Goal: Information Seeking & Learning: Learn about a topic

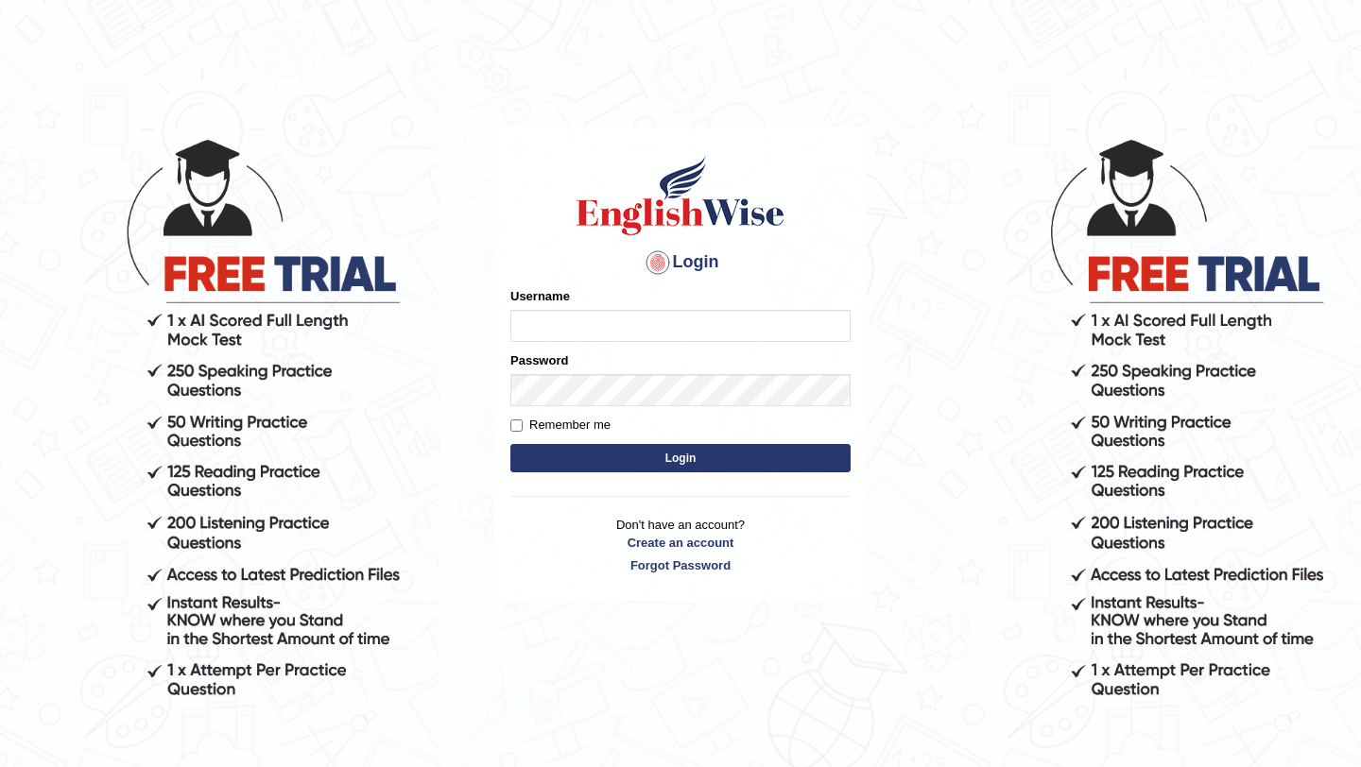
type input "Majuri123"
click at [705, 464] on button "Login" at bounding box center [680, 458] width 340 height 28
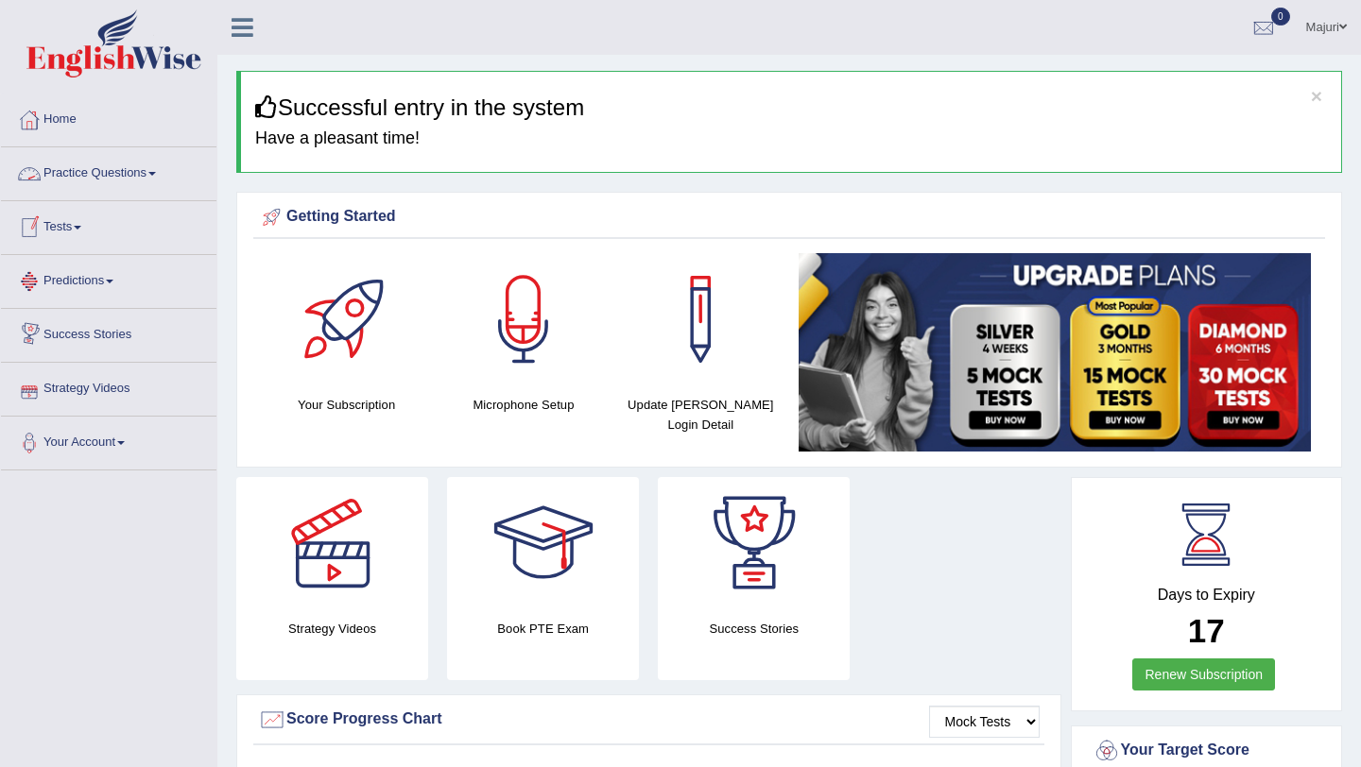
click at [85, 181] on link "Practice Questions" at bounding box center [108, 170] width 215 height 47
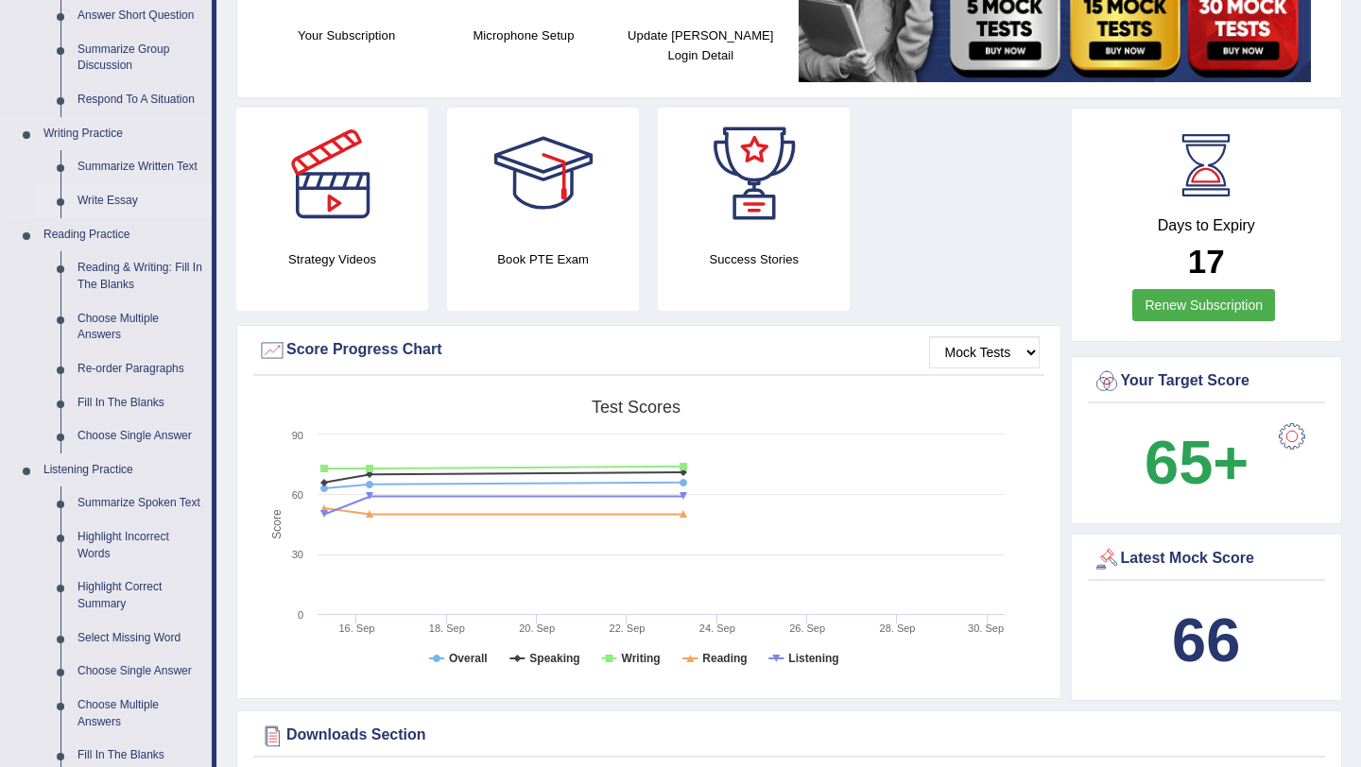
scroll to position [369, 0]
click at [149, 172] on link "Summarize Written Text" at bounding box center [140, 168] width 143 height 34
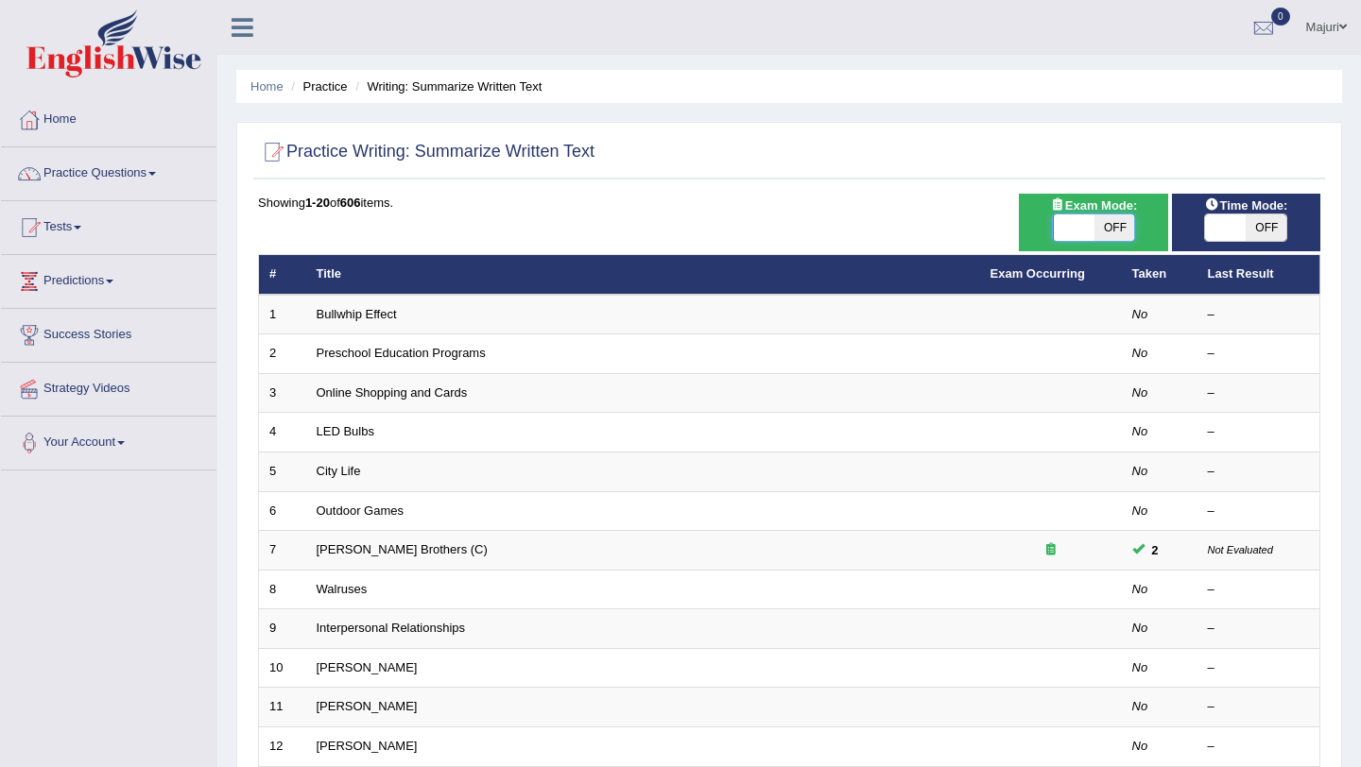
click at [1074, 226] on span at bounding box center [1074, 228] width 41 height 26
click at [1070, 229] on span at bounding box center [1074, 228] width 41 height 26
click at [1064, 234] on span at bounding box center [1073, 228] width 41 height 26
checkbox input "true"
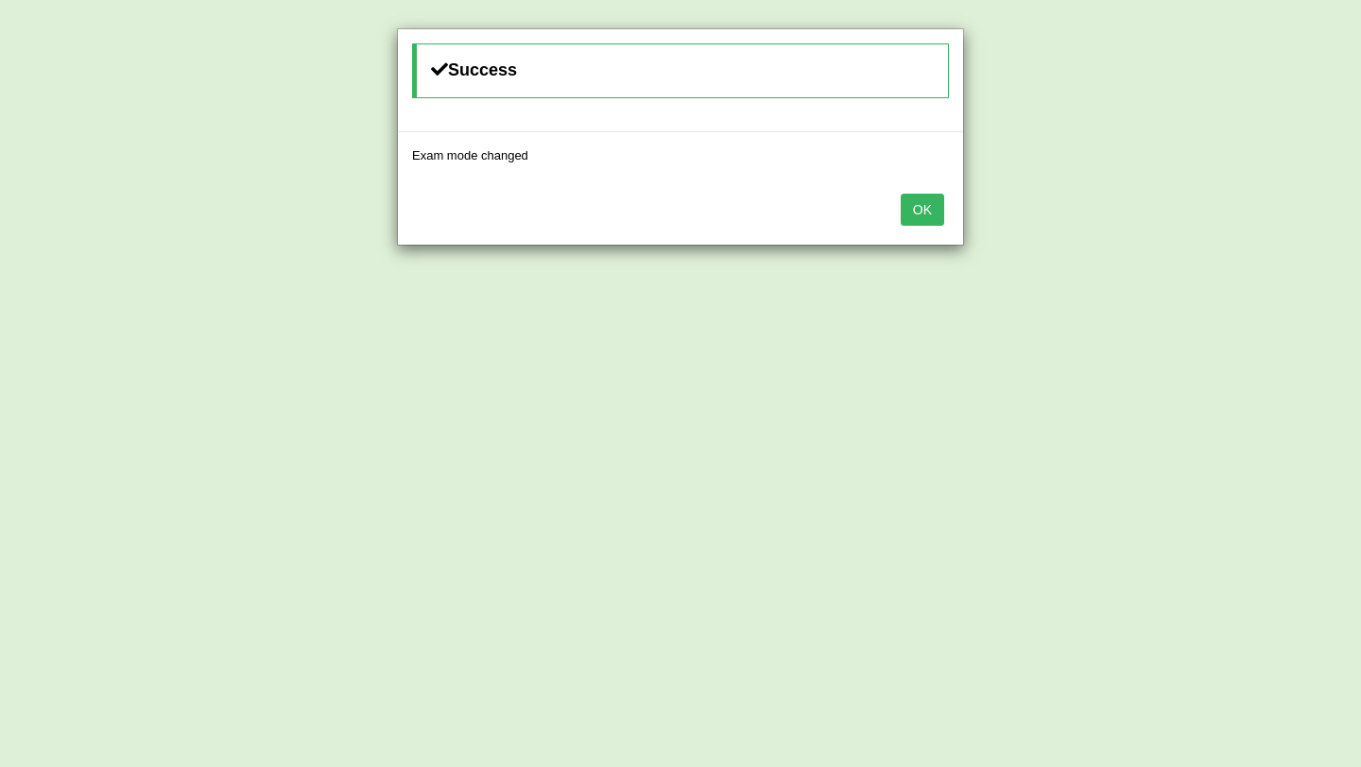
click at [920, 216] on button "OK" at bounding box center [922, 210] width 43 height 32
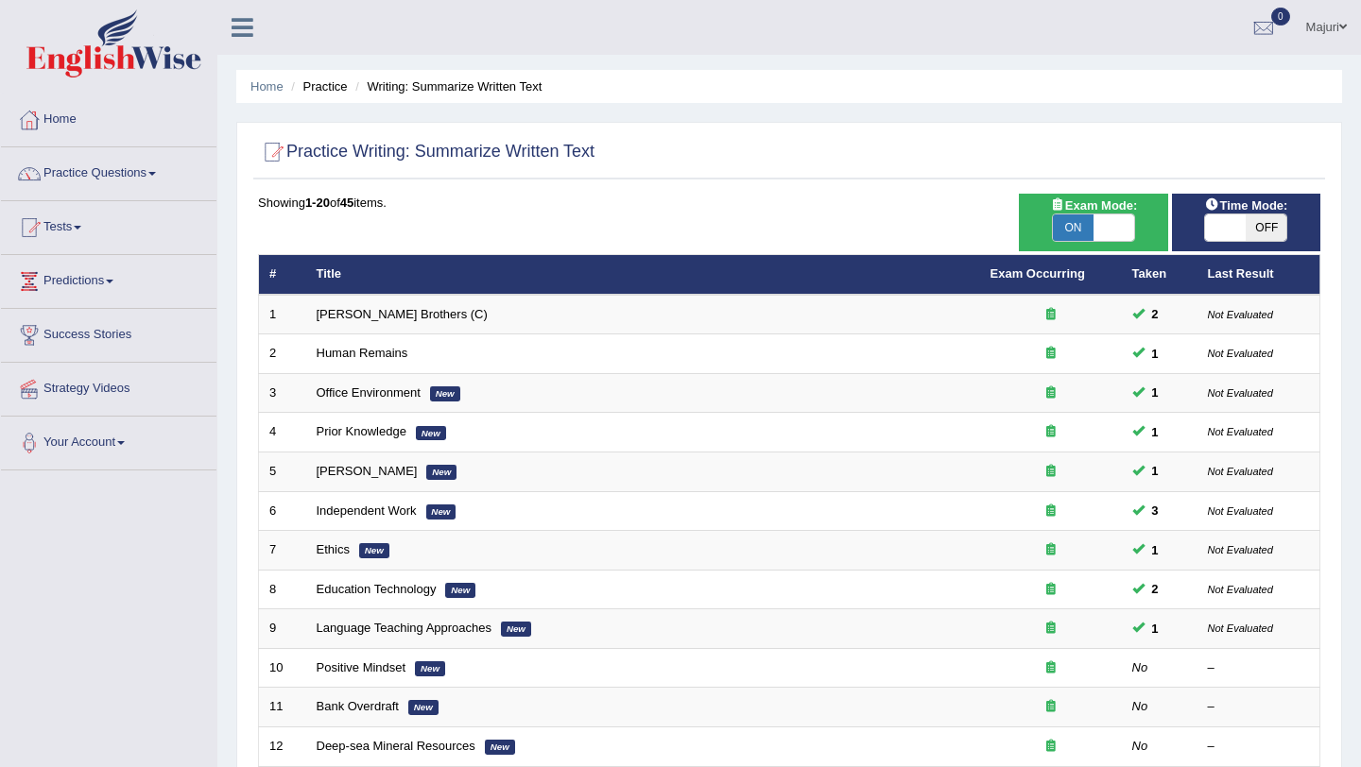
click at [1215, 233] on span at bounding box center [1225, 228] width 41 height 26
checkbox input "true"
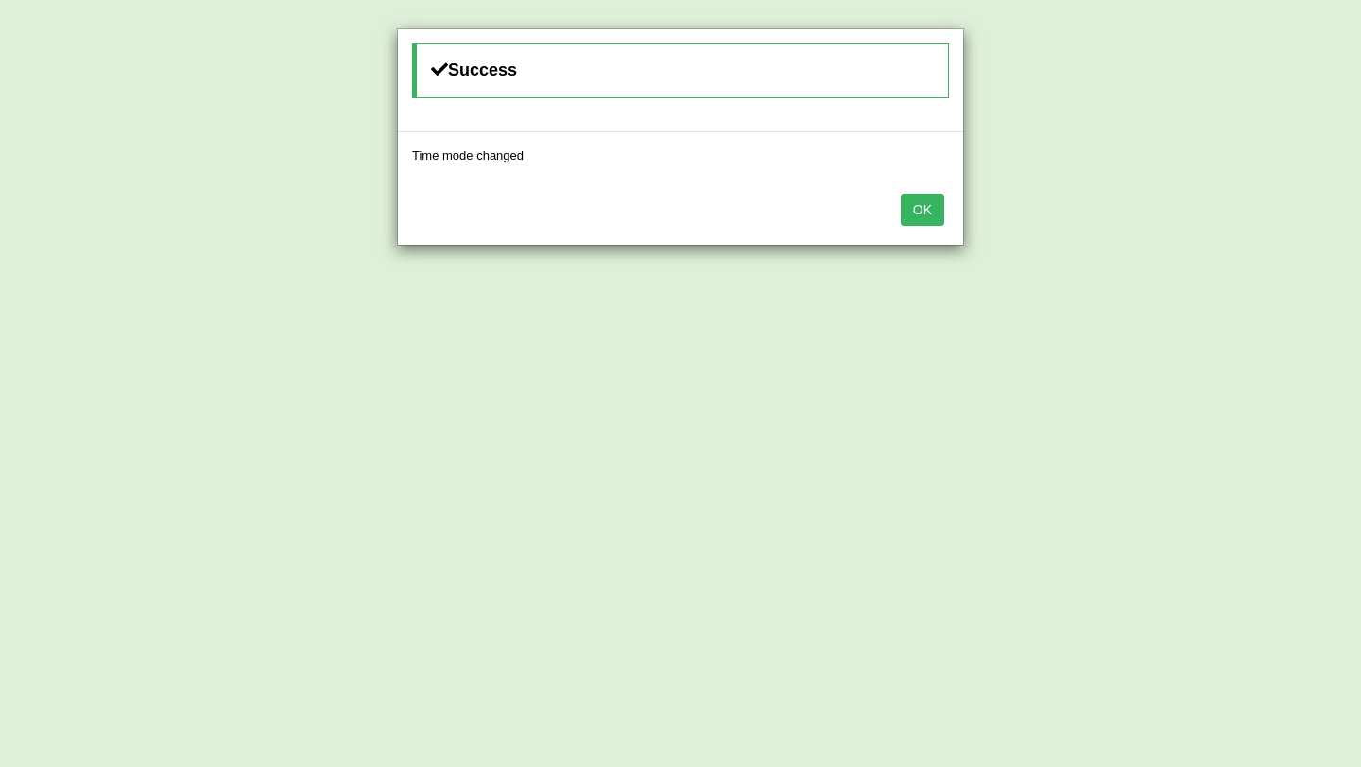
click at [936, 209] on button "OK" at bounding box center [922, 210] width 43 height 32
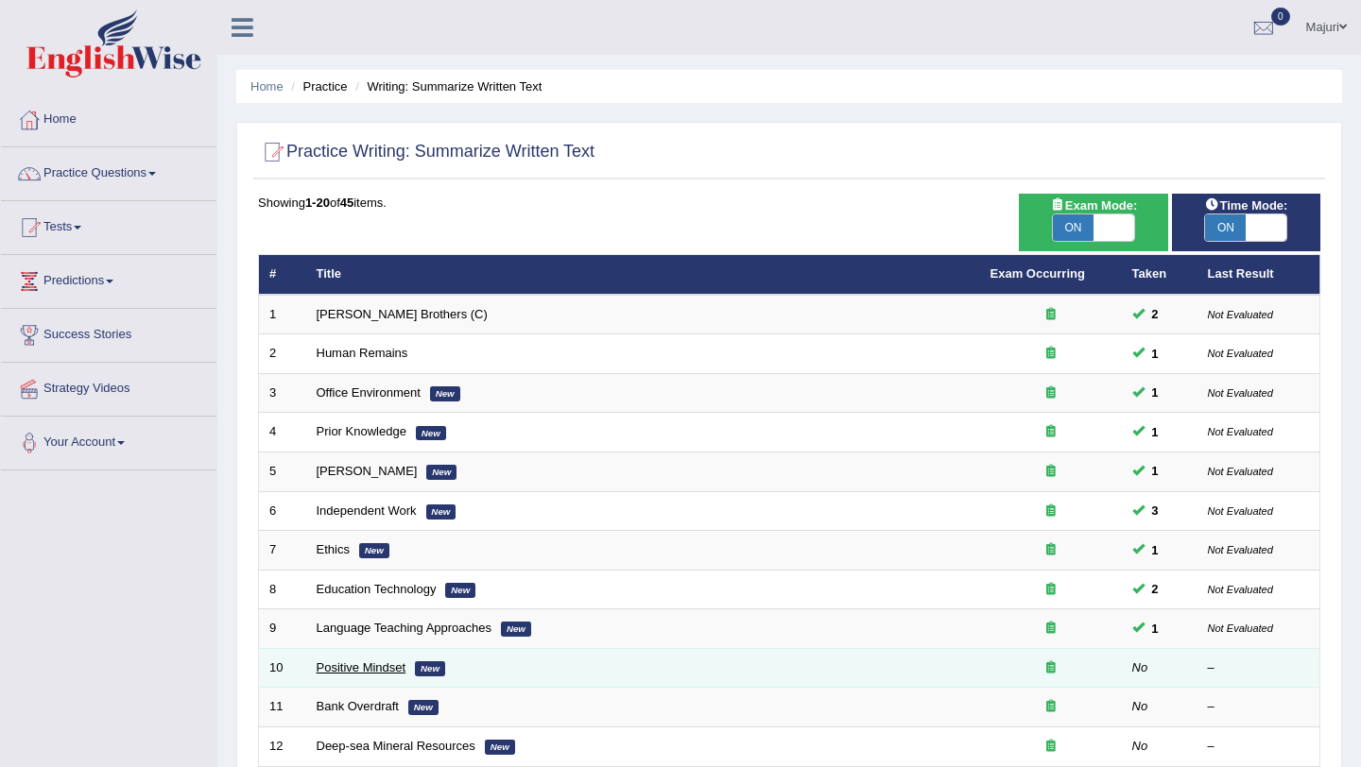
click at [348, 668] on link "Positive Mindset" at bounding box center [362, 668] width 90 height 14
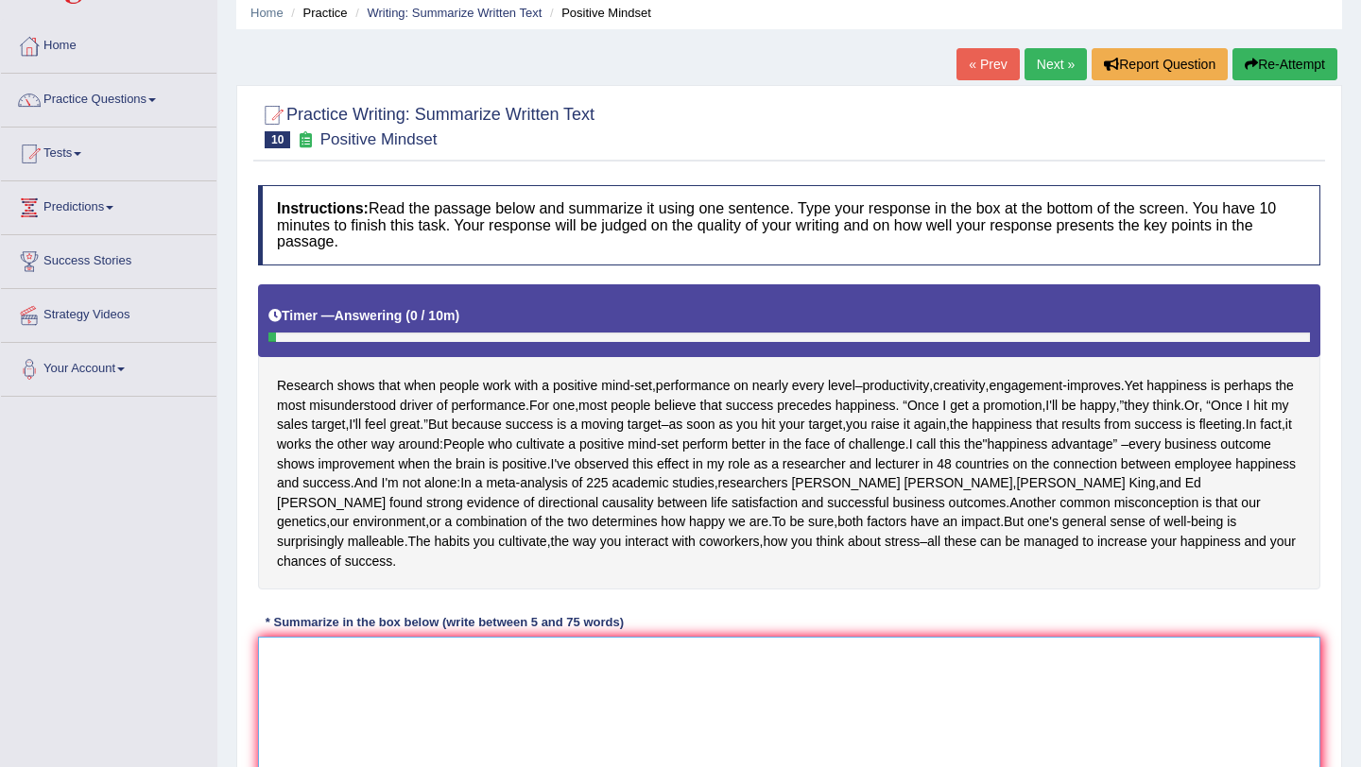
scroll to position [78, 0]
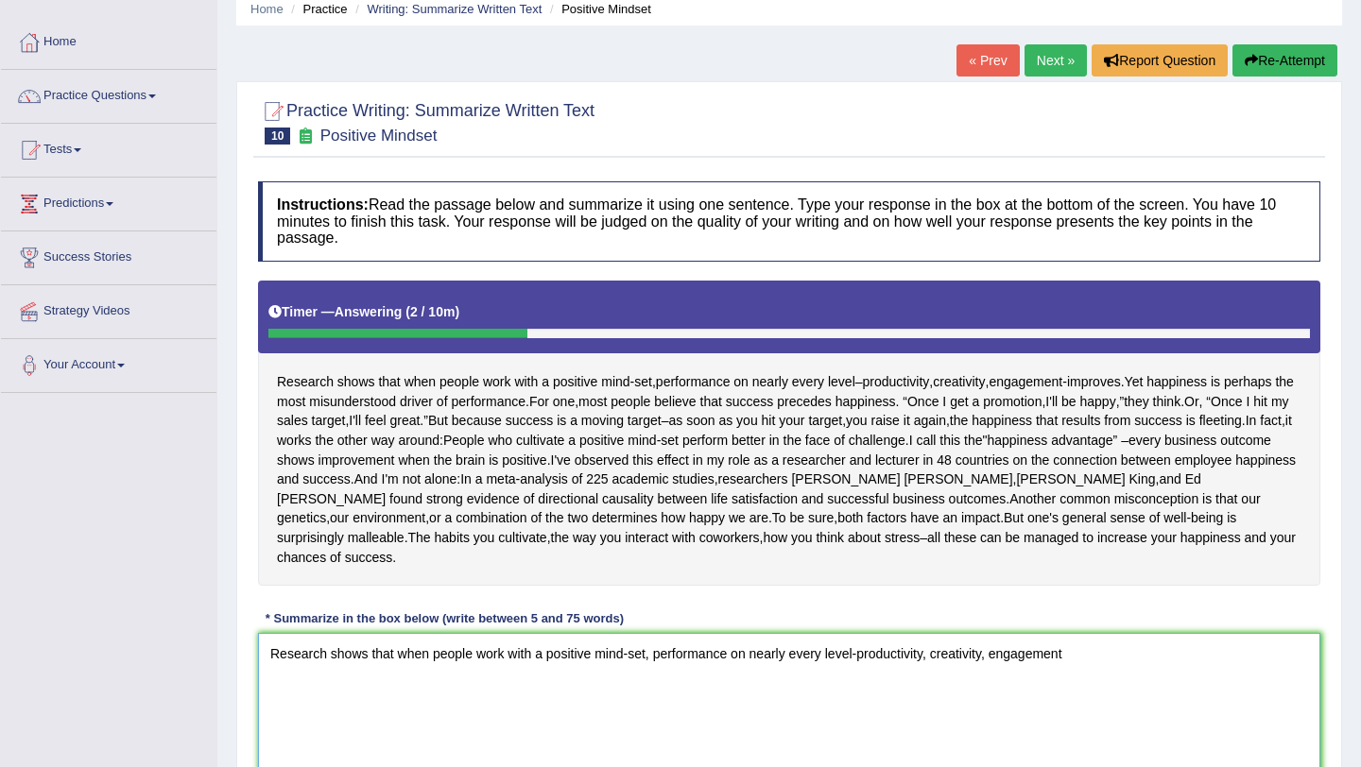
type textarea "Research shows that when people work with a positive mind-set, performance on n…"
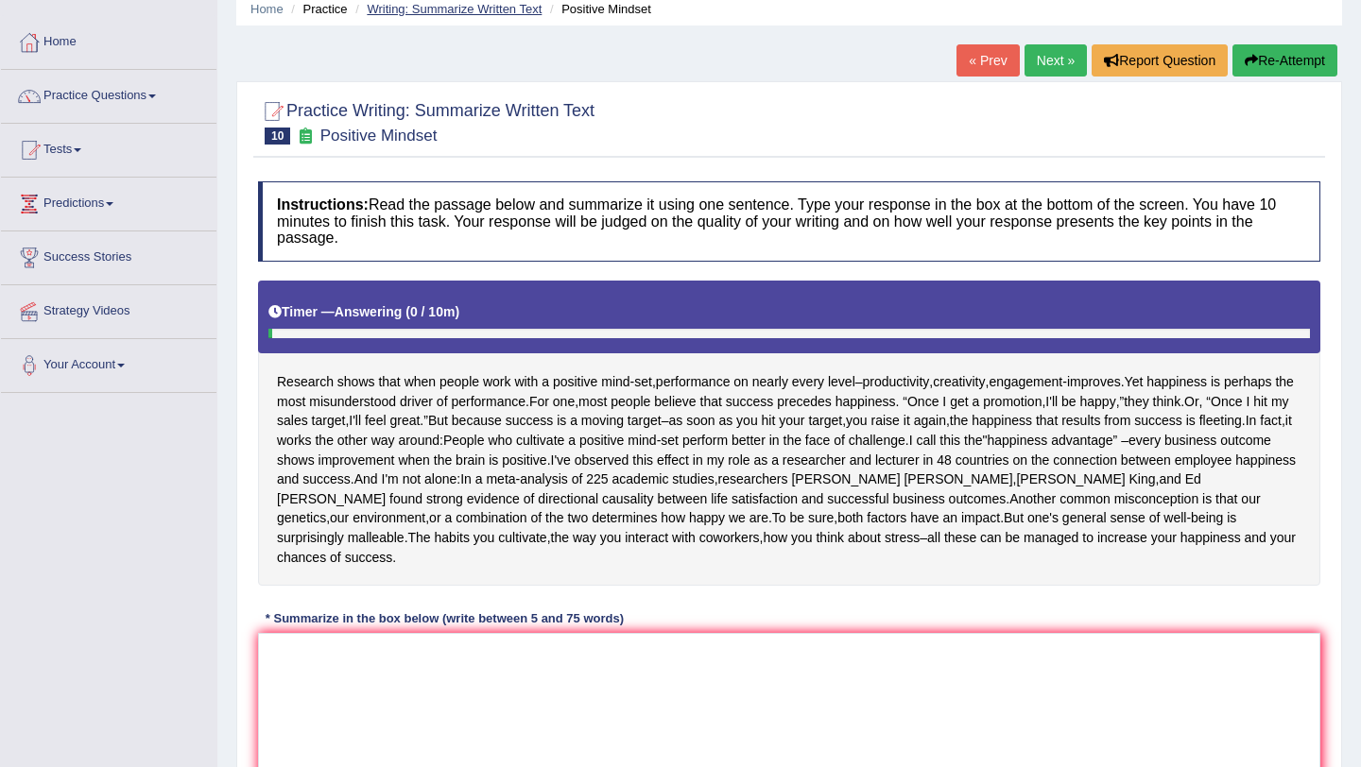
click at [427, 9] on link "Writing: Summarize Written Text" at bounding box center [454, 9] width 175 height 14
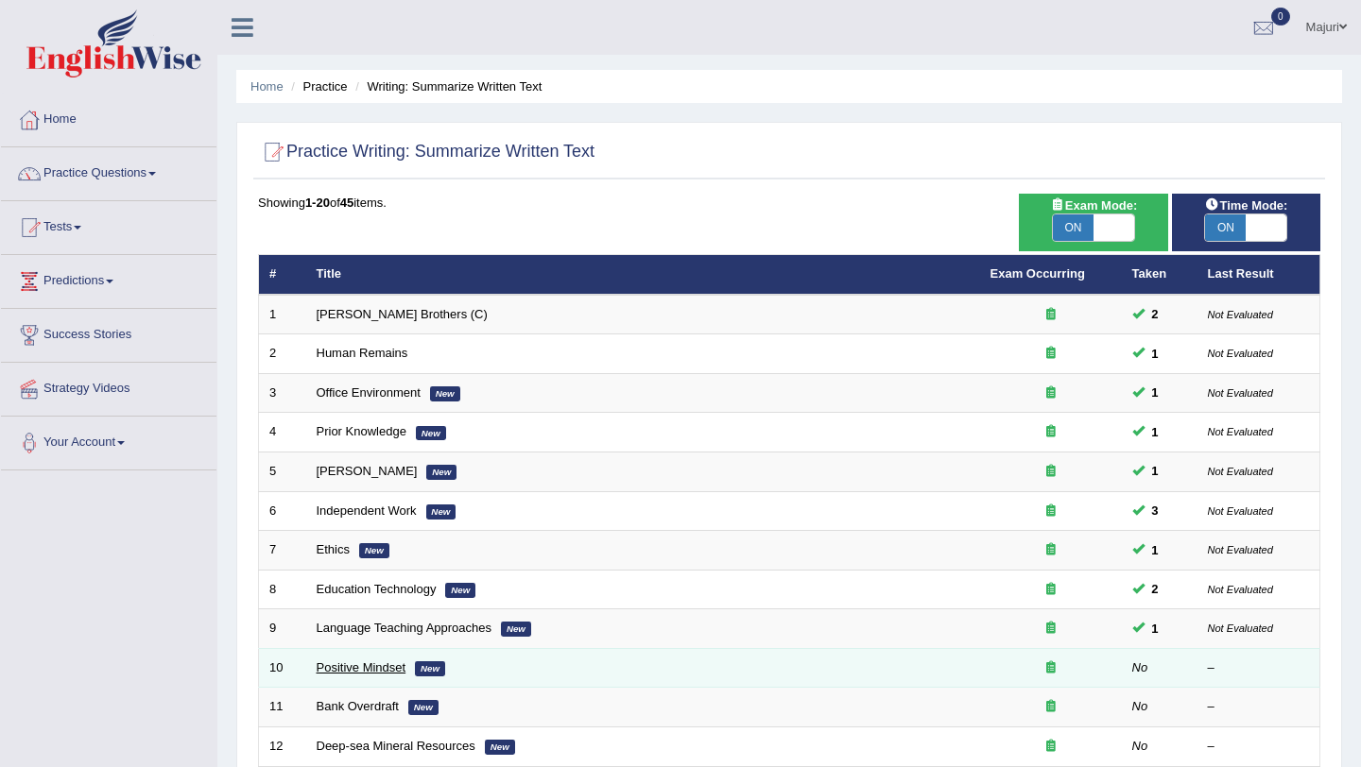
click at [361, 668] on link "Positive Mindset" at bounding box center [362, 668] width 90 height 14
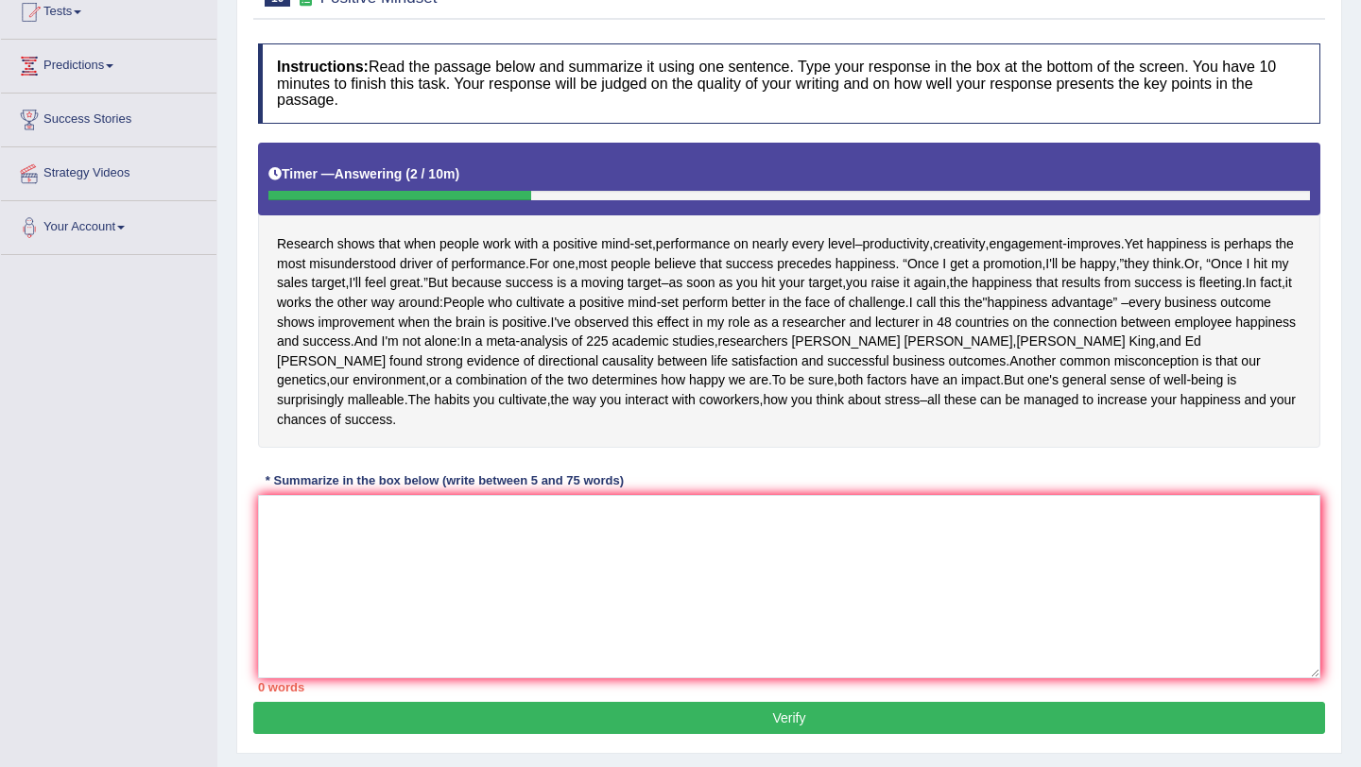
click at [422, 56] on h4 "Instructions: Read the passage below and summarize it using one sentence. Type …" at bounding box center [789, 83] width 1062 height 80
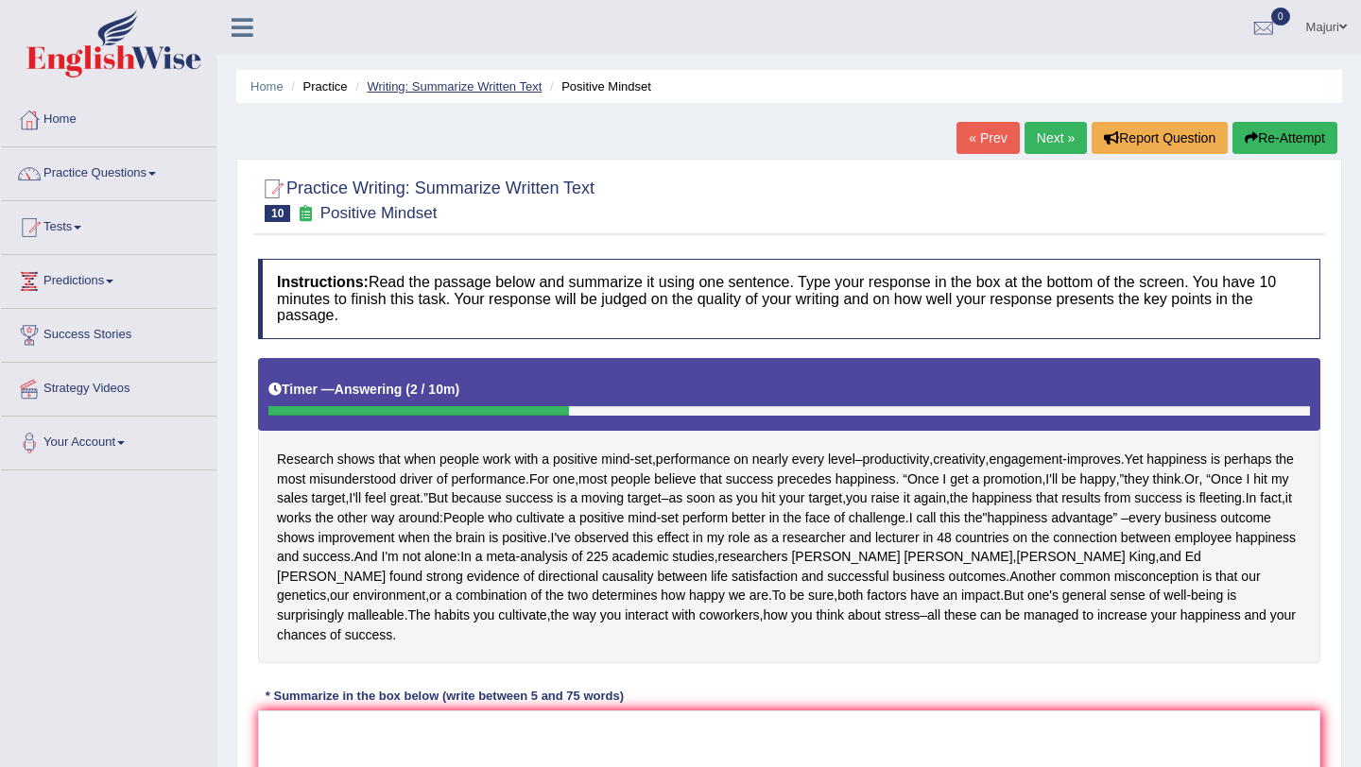
click at [475, 88] on link "Writing: Summarize Written Text" at bounding box center [454, 86] width 175 height 14
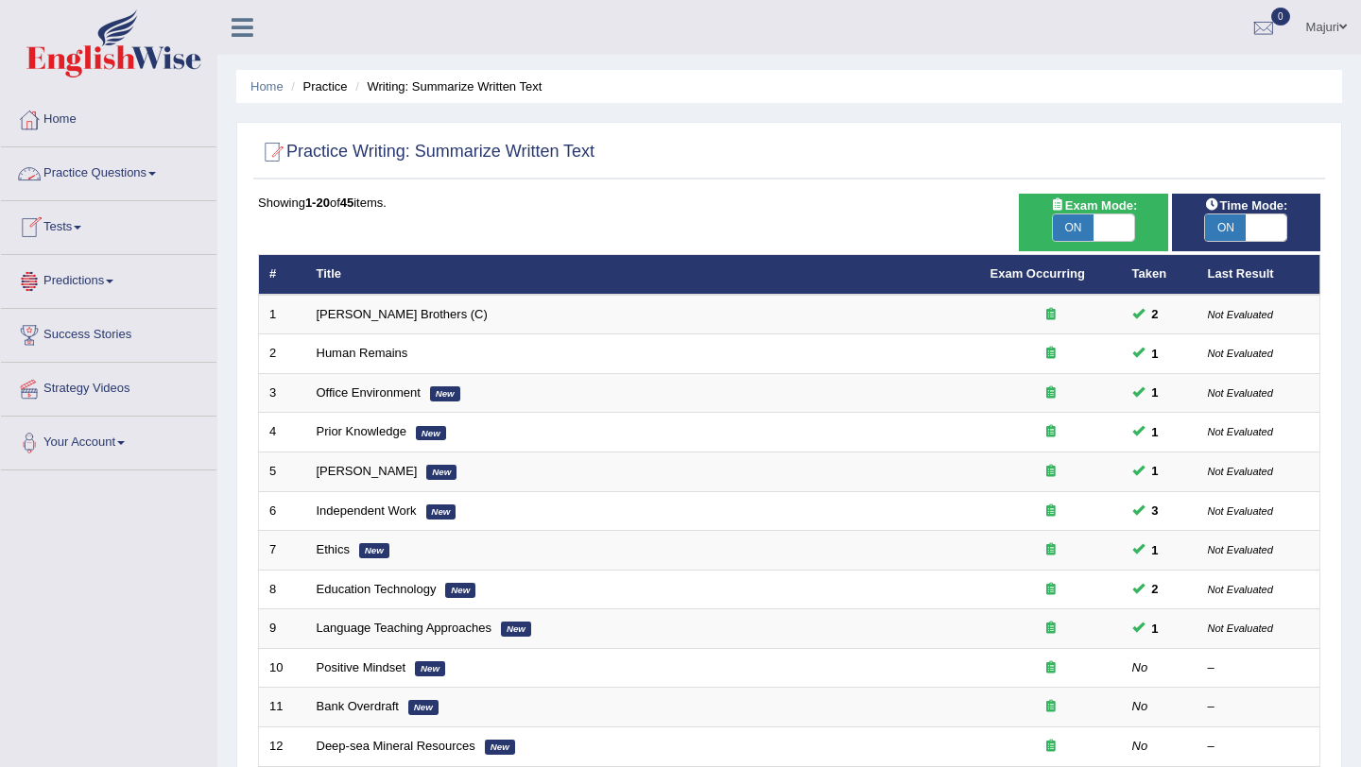
click at [96, 178] on link "Practice Questions" at bounding box center [108, 170] width 215 height 47
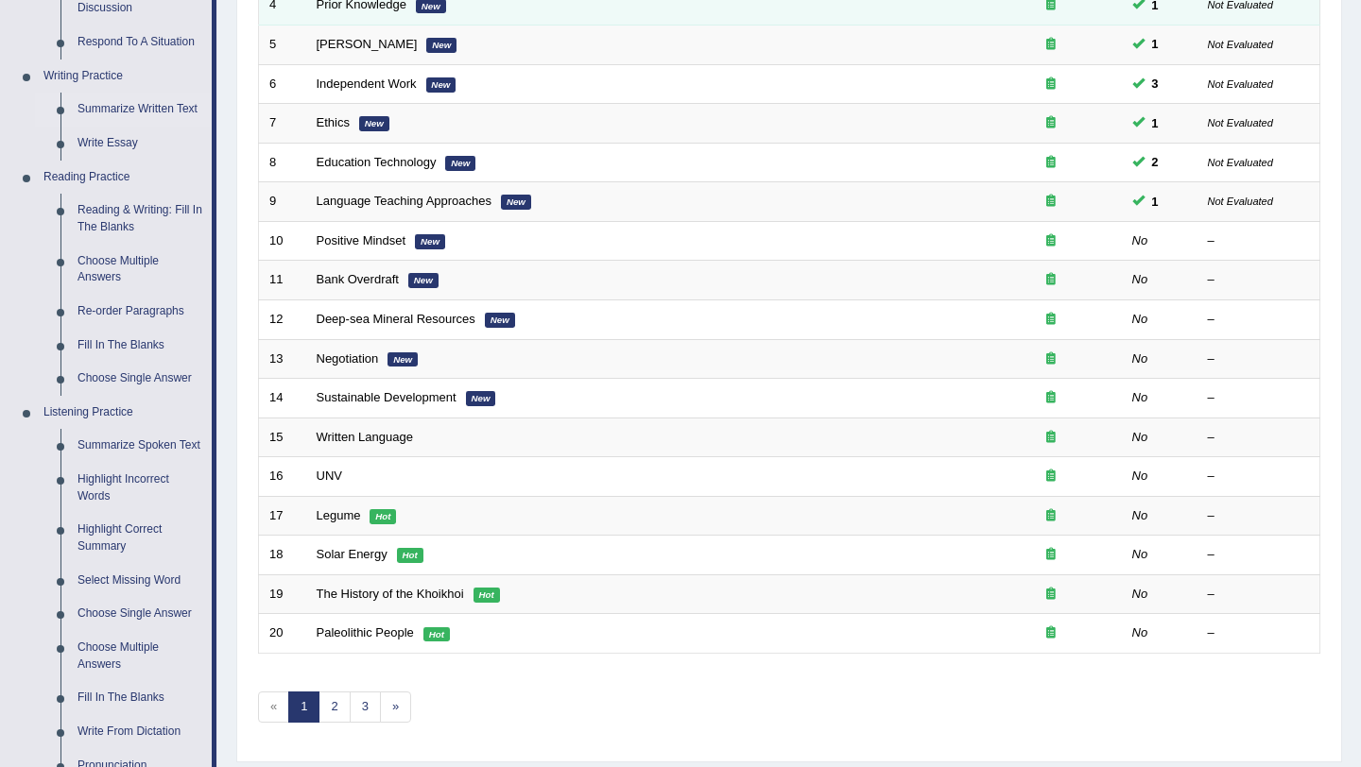
scroll to position [418, 0]
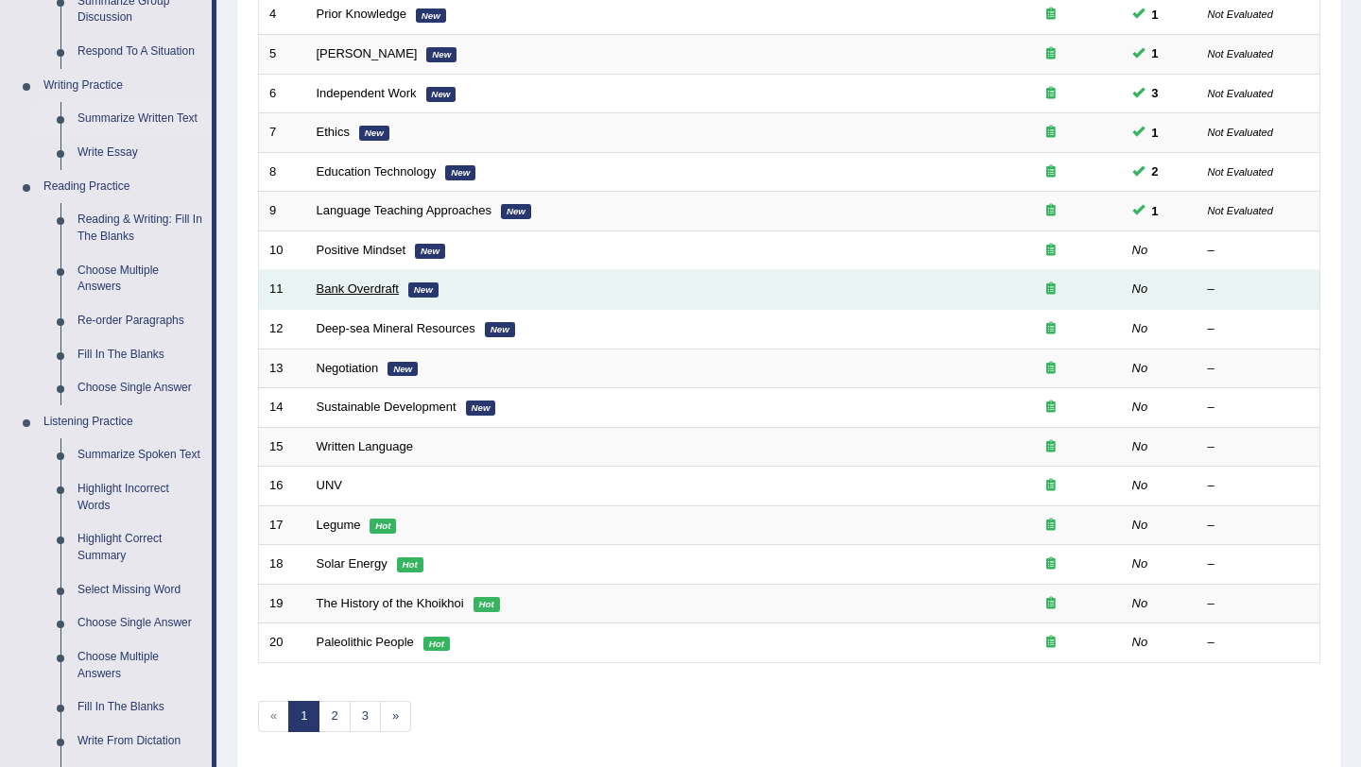
click at [347, 293] on link "Bank Overdraft" at bounding box center [358, 289] width 82 height 14
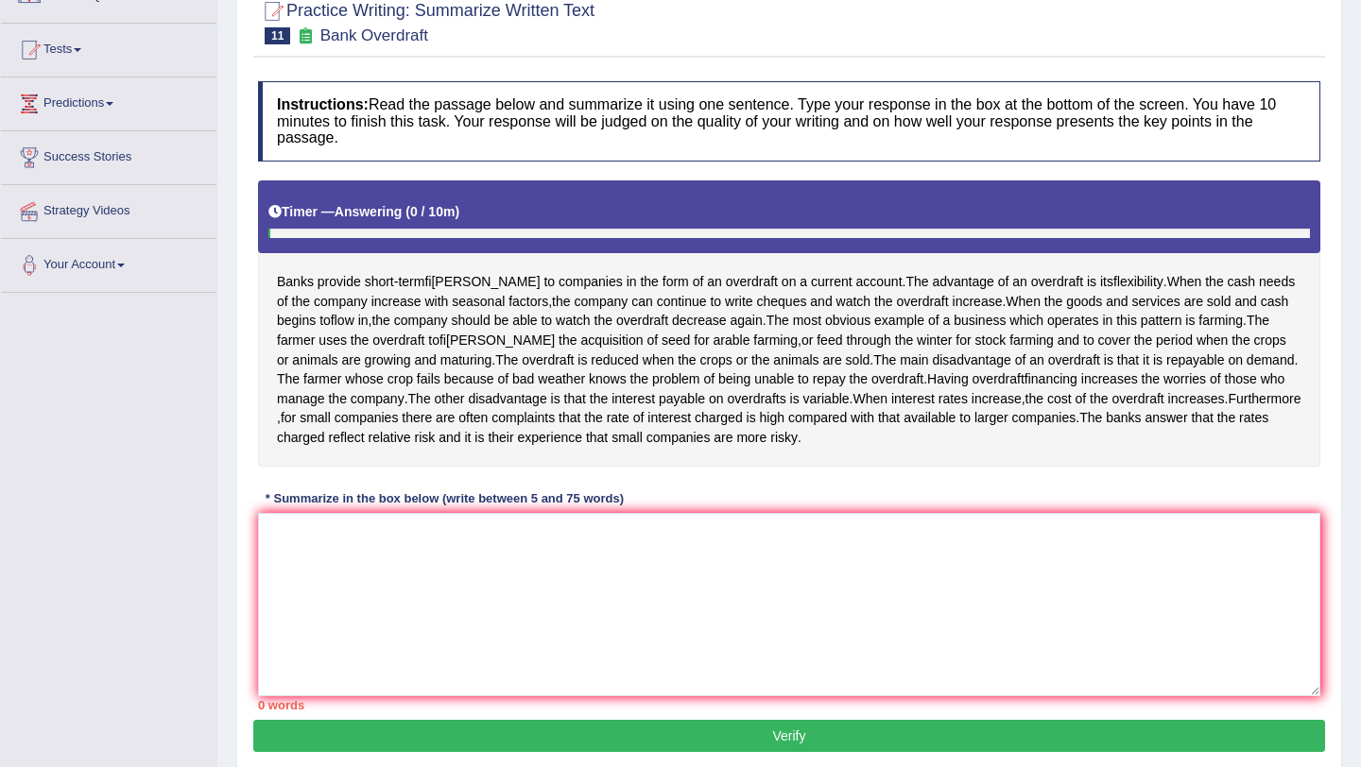
scroll to position [233, 0]
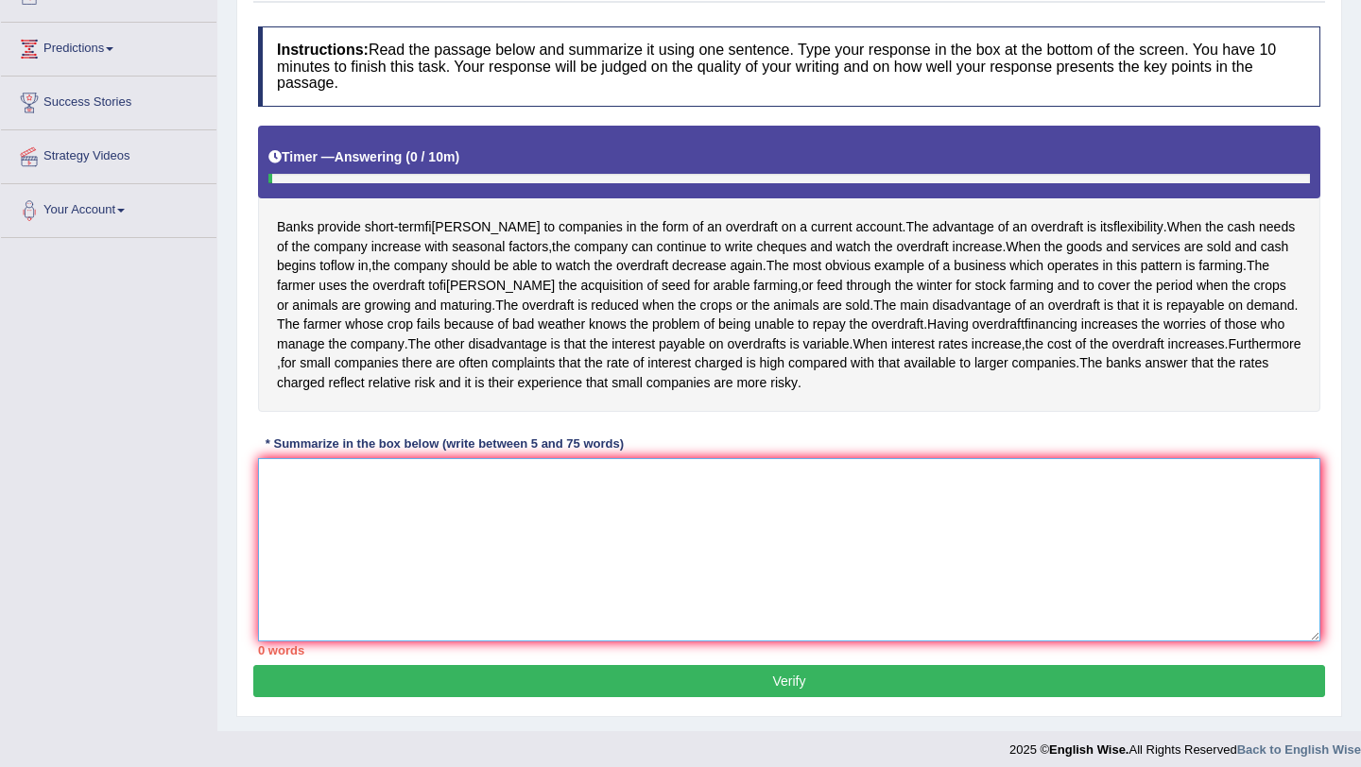
click at [558, 535] on textarea at bounding box center [789, 549] width 1062 height 183
click at [570, 552] on textarea at bounding box center [789, 549] width 1062 height 183
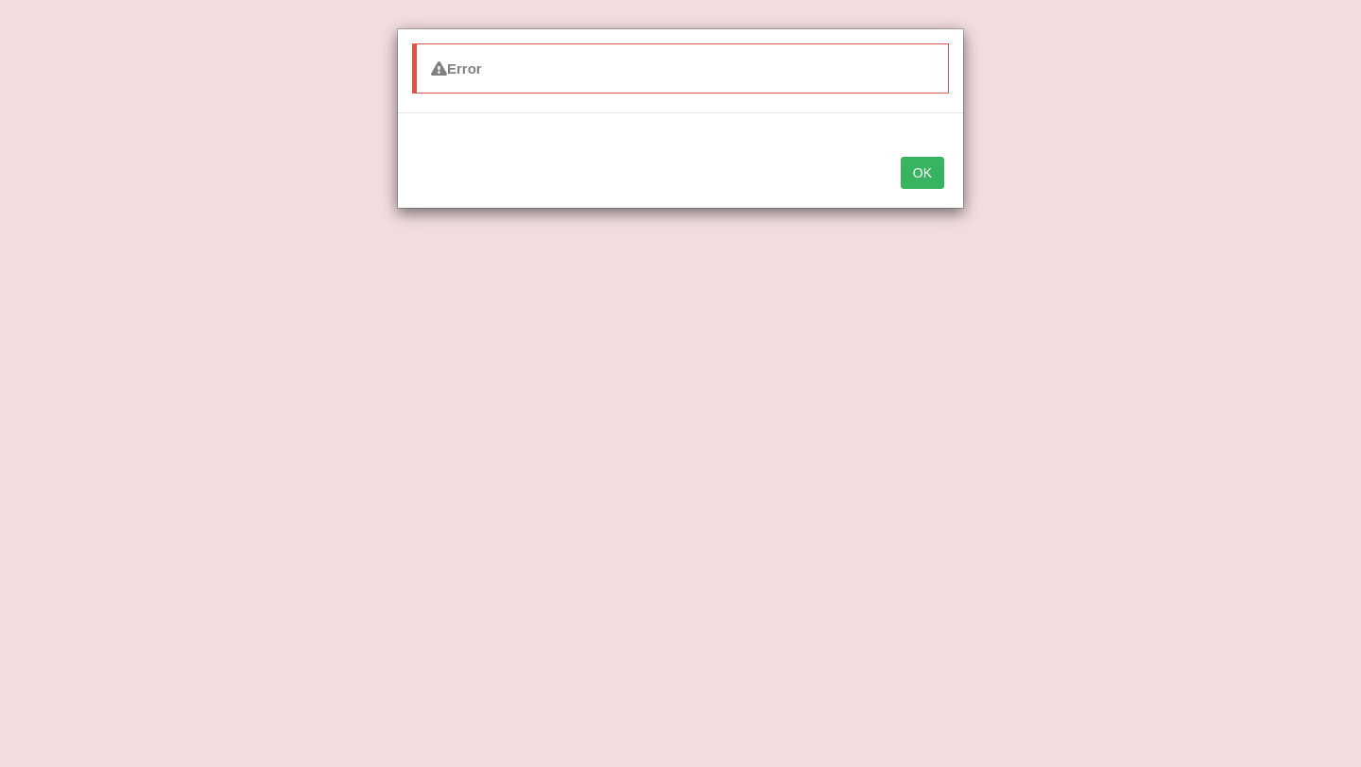
type textarea "Banks provide short-term"
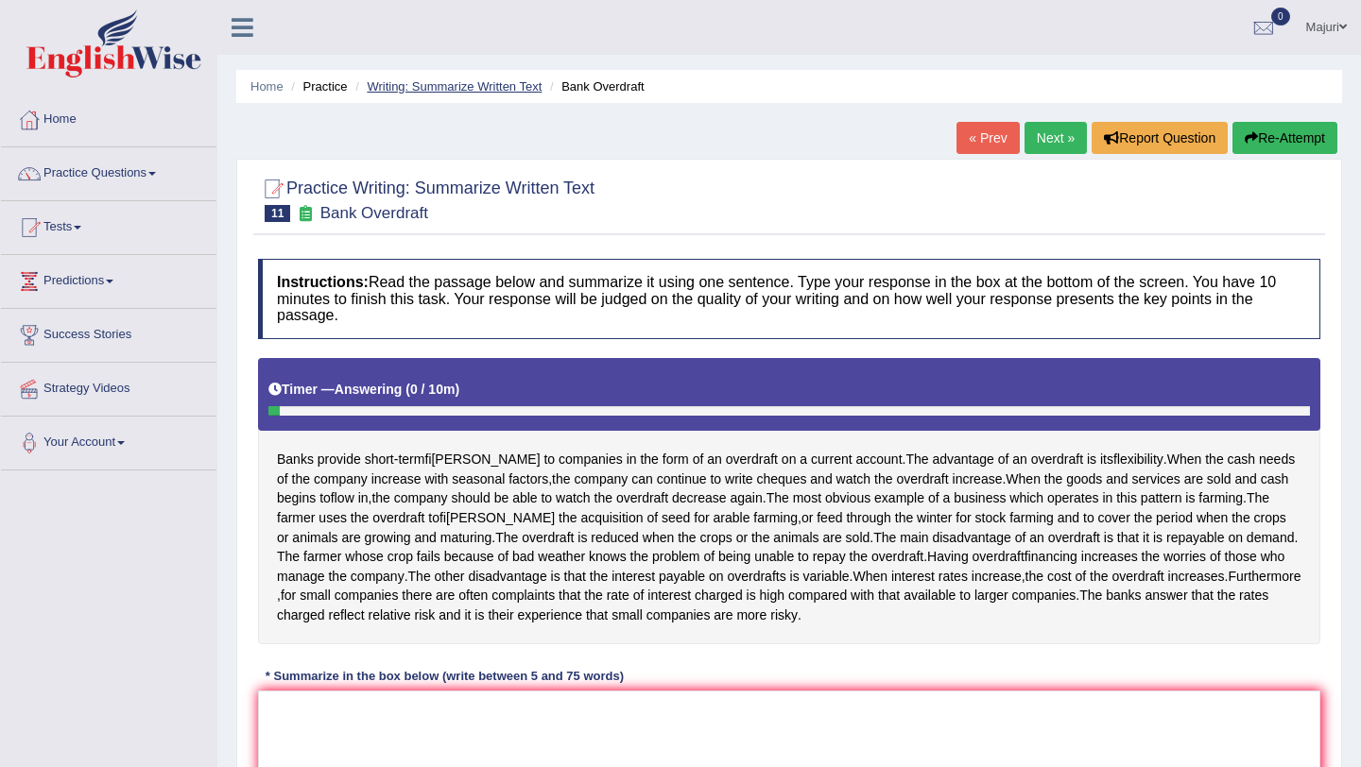
click at [489, 89] on link "Writing: Summarize Written Text" at bounding box center [454, 86] width 175 height 14
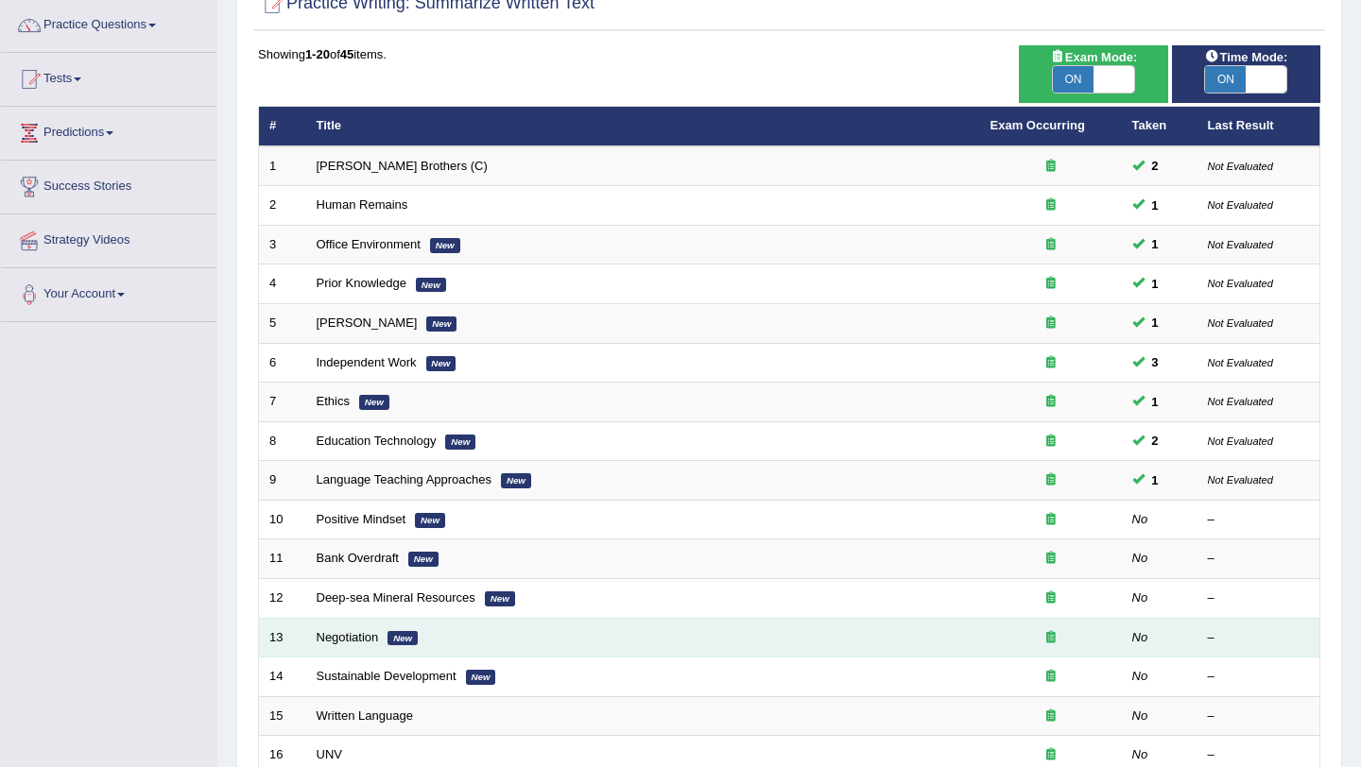
scroll to position [149, 0]
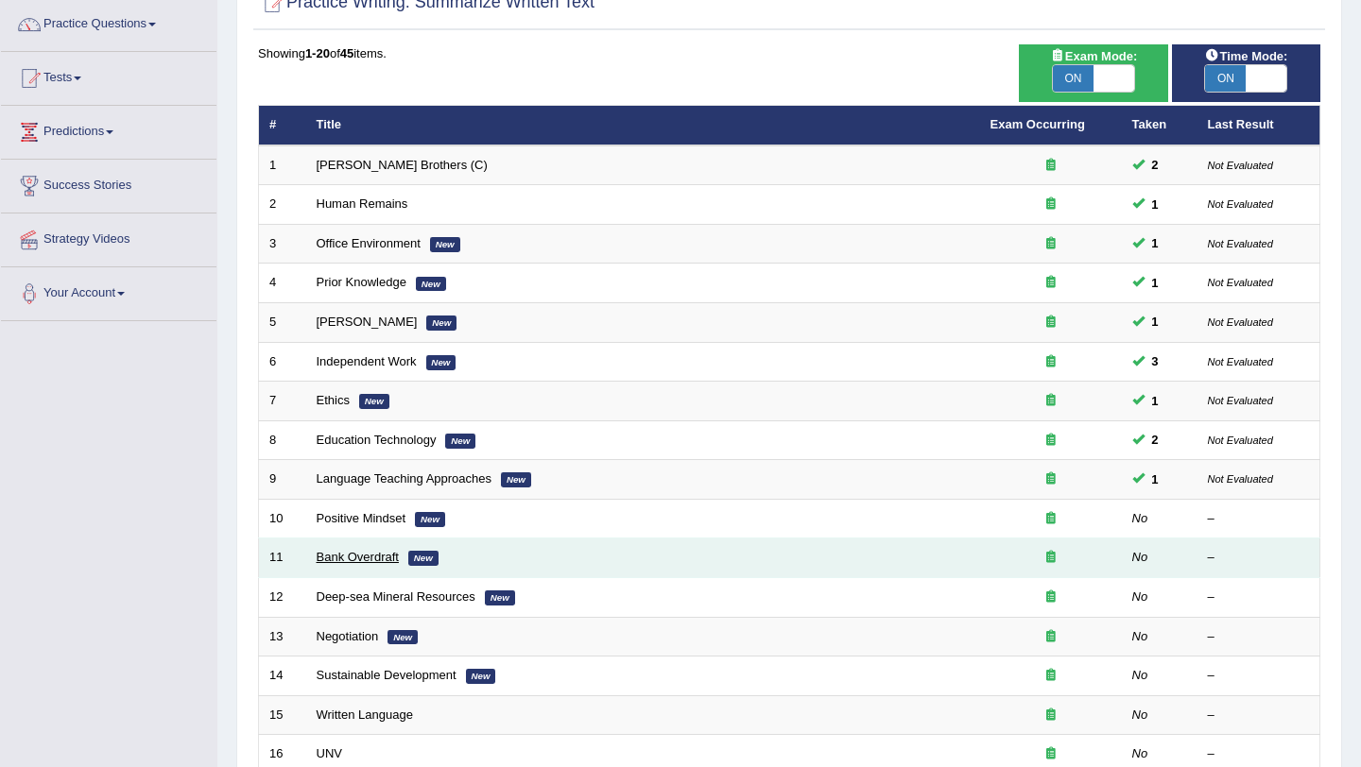
click at [359, 560] on link "Bank Overdraft" at bounding box center [358, 557] width 82 height 14
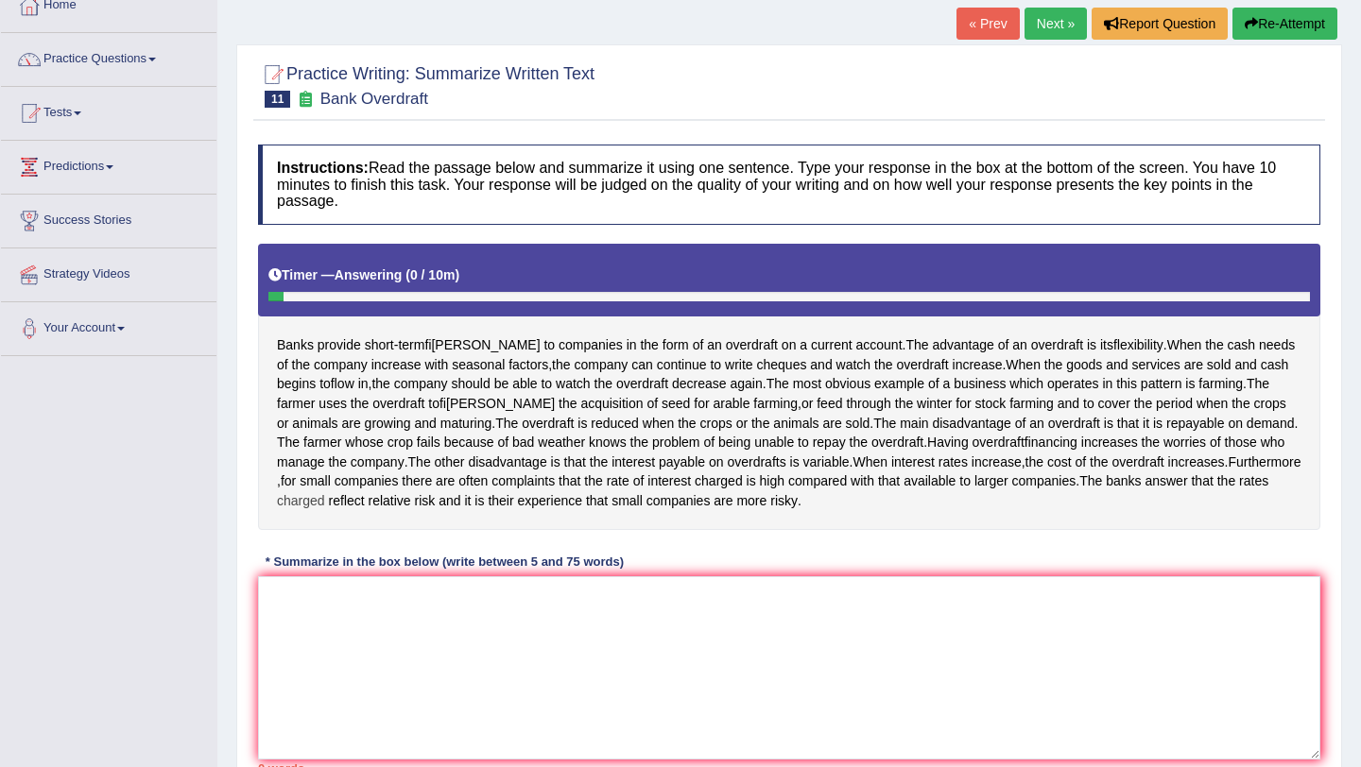
scroll to position [183, 0]
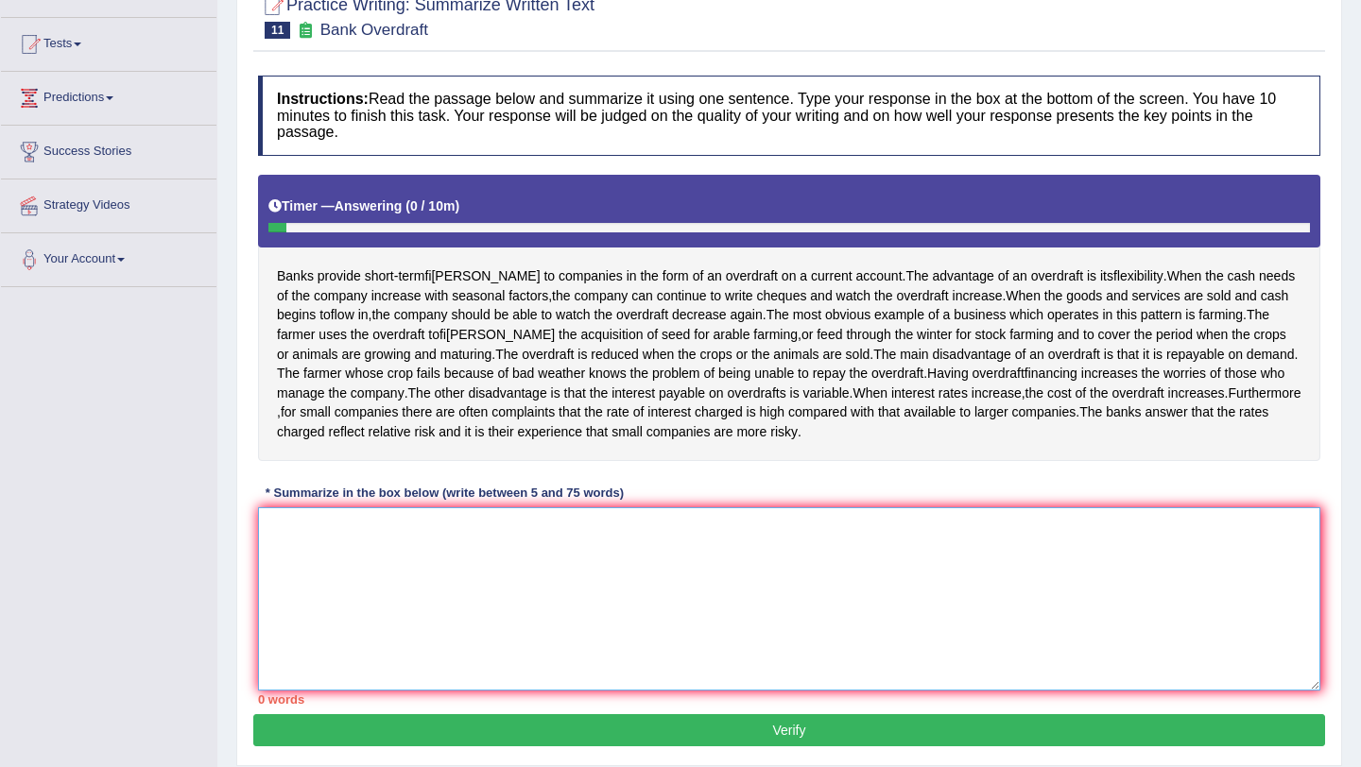
click at [772, 583] on textarea at bounding box center [789, 599] width 1062 height 183
click at [734, 576] on textarea at bounding box center [789, 599] width 1062 height 183
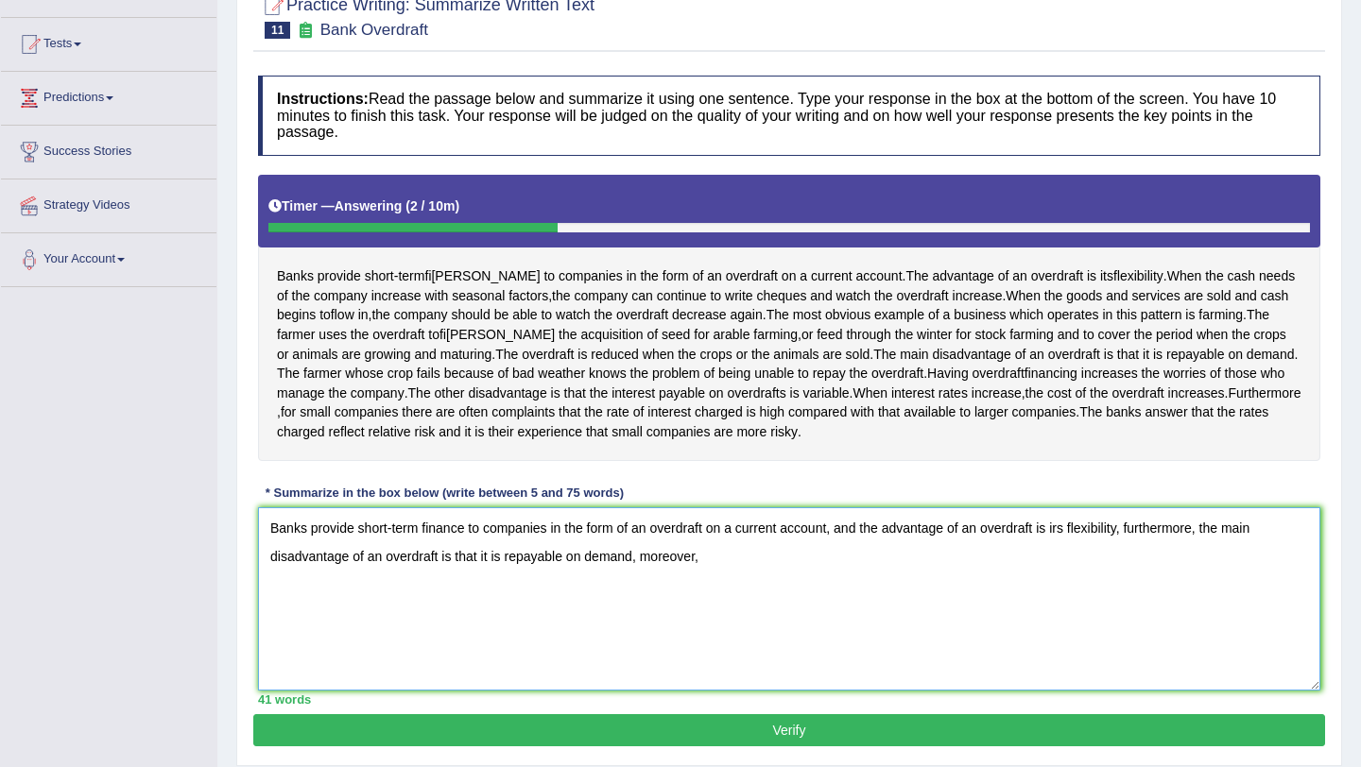
drag, startPoint x: 839, startPoint y: 573, endPoint x: 267, endPoint y: 566, distance: 572.8
click at [267, 566] on textarea "Banks provide short-term finance to companies in the form of an overdraft on a …" at bounding box center [789, 599] width 1062 height 183
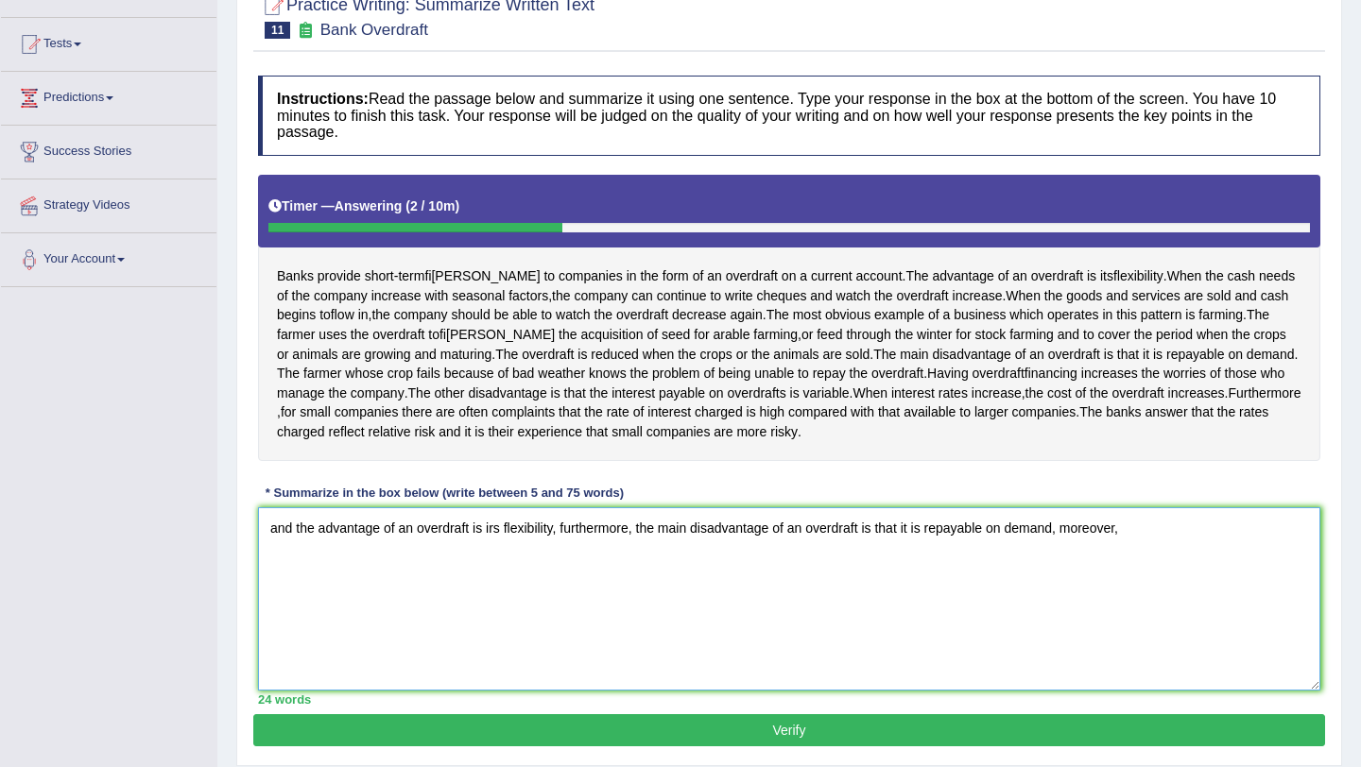
drag, startPoint x: 324, startPoint y: 571, endPoint x: 256, endPoint y: 565, distance: 68.3
click at [256, 567] on div "Instructions: Read the passage below and summarize it using one sentence. Type …" at bounding box center [789, 390] width 1072 height 648
drag, startPoint x: 540, startPoint y: 566, endPoint x: 612, endPoint y: 564, distance: 72.8
click at [612, 564] on textarea "The advantage of an overdraft is irs flexibility, furthermore, the main disadva…" at bounding box center [789, 599] width 1062 height 183
drag, startPoint x: 993, startPoint y: 569, endPoint x: 1049, endPoint y: 569, distance: 55.8
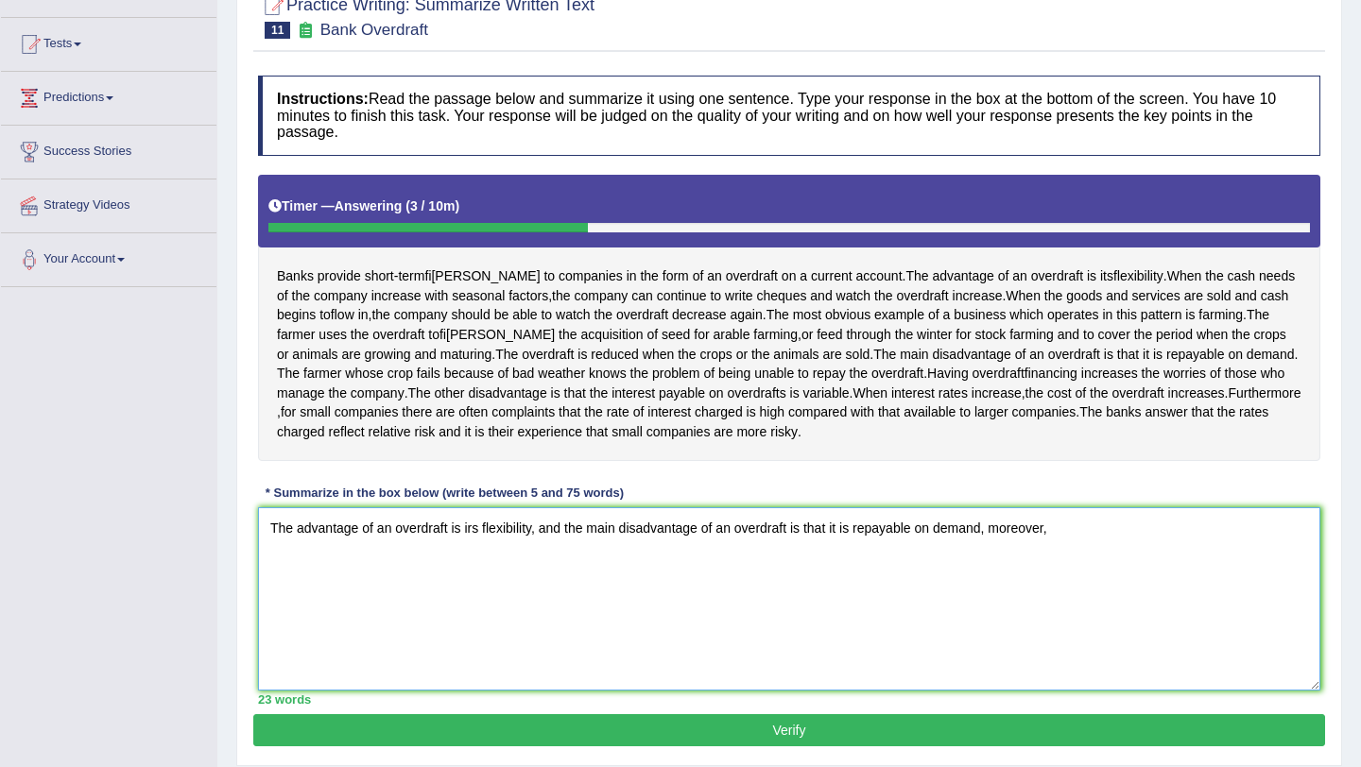
click at [1049, 569] on textarea "The advantage of an overdraft is irs flexibility, and the main disadvantage of …" at bounding box center [789, 599] width 1062 height 183
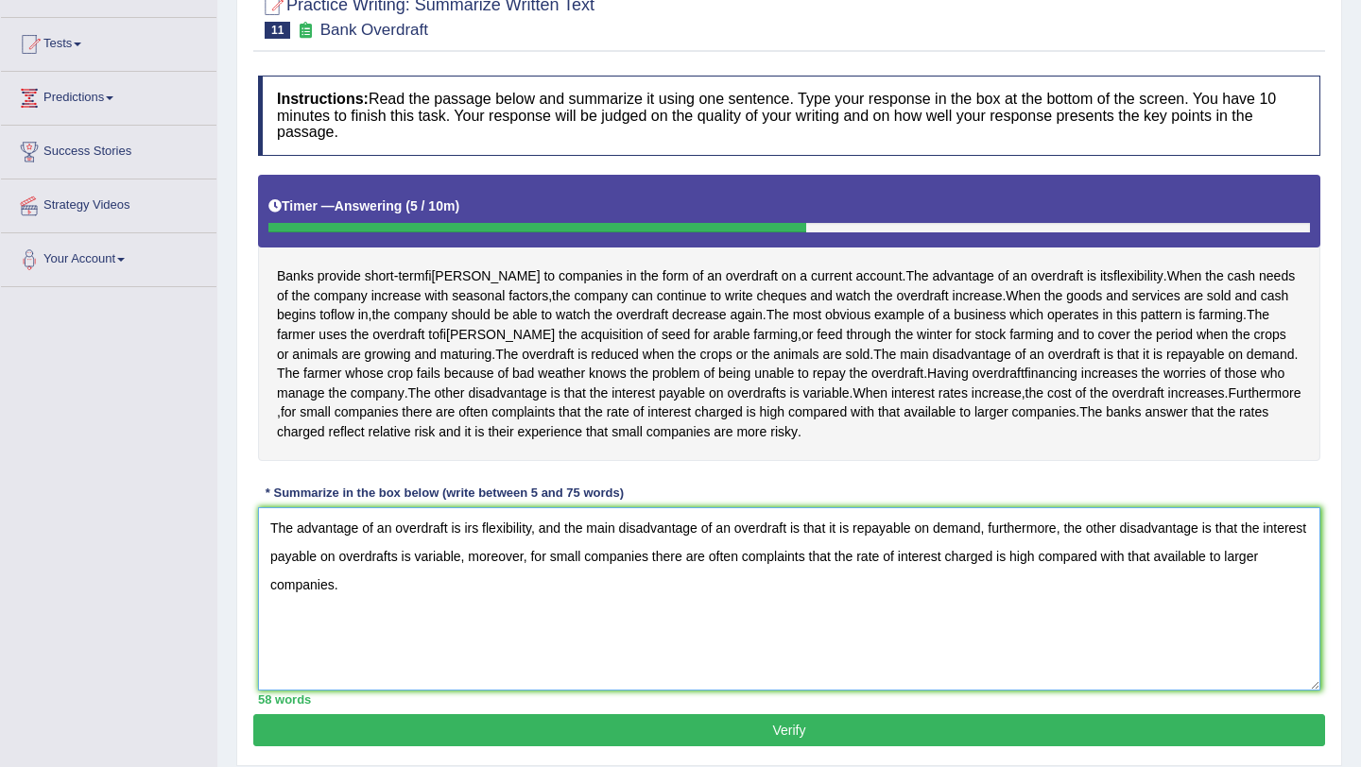
click at [475, 573] on textarea "The advantage of an overdraft is irs flexibility, and the main disadvantage of …" at bounding box center [789, 599] width 1062 height 183
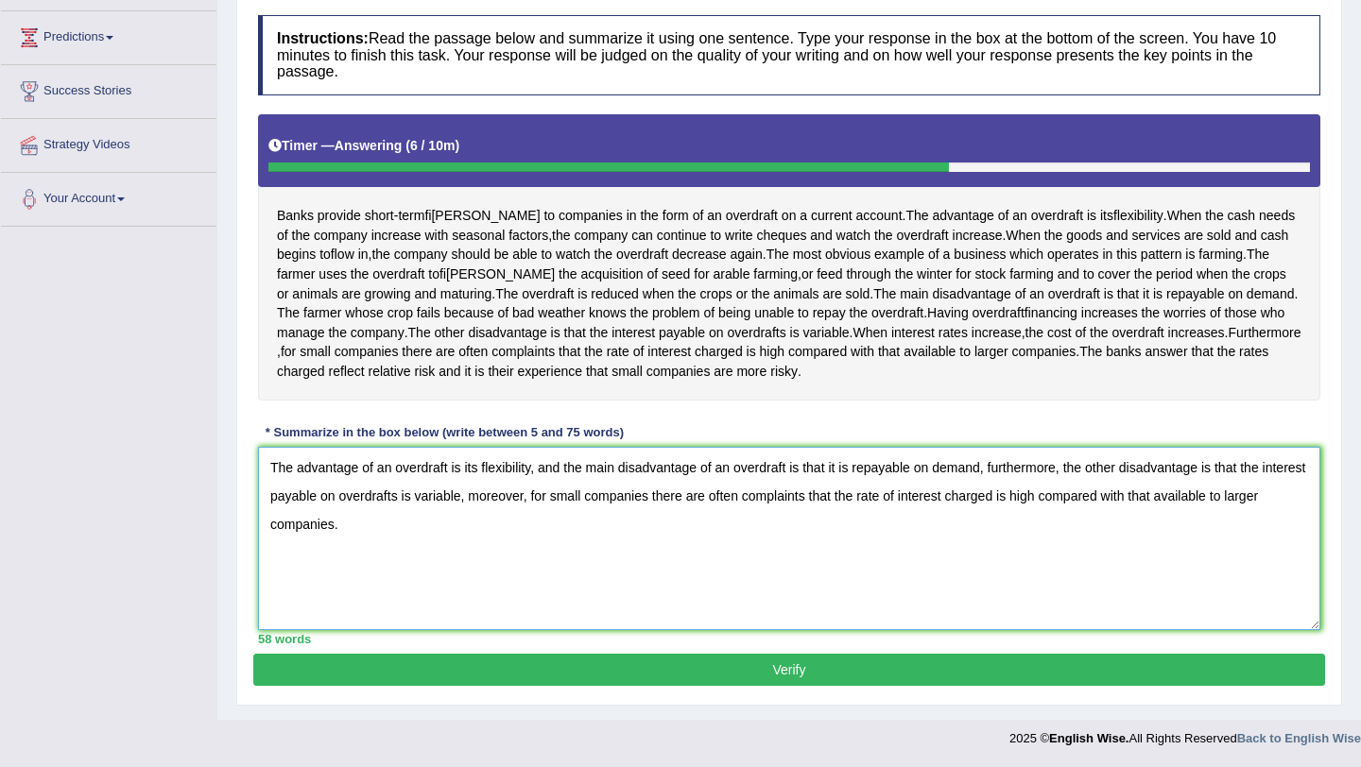
scroll to position [279, 0]
type textarea "The advantage of an overdraft is its flexibility, and the main disadvantage of …"
click at [605, 676] on button "Verify" at bounding box center [789, 670] width 1072 height 32
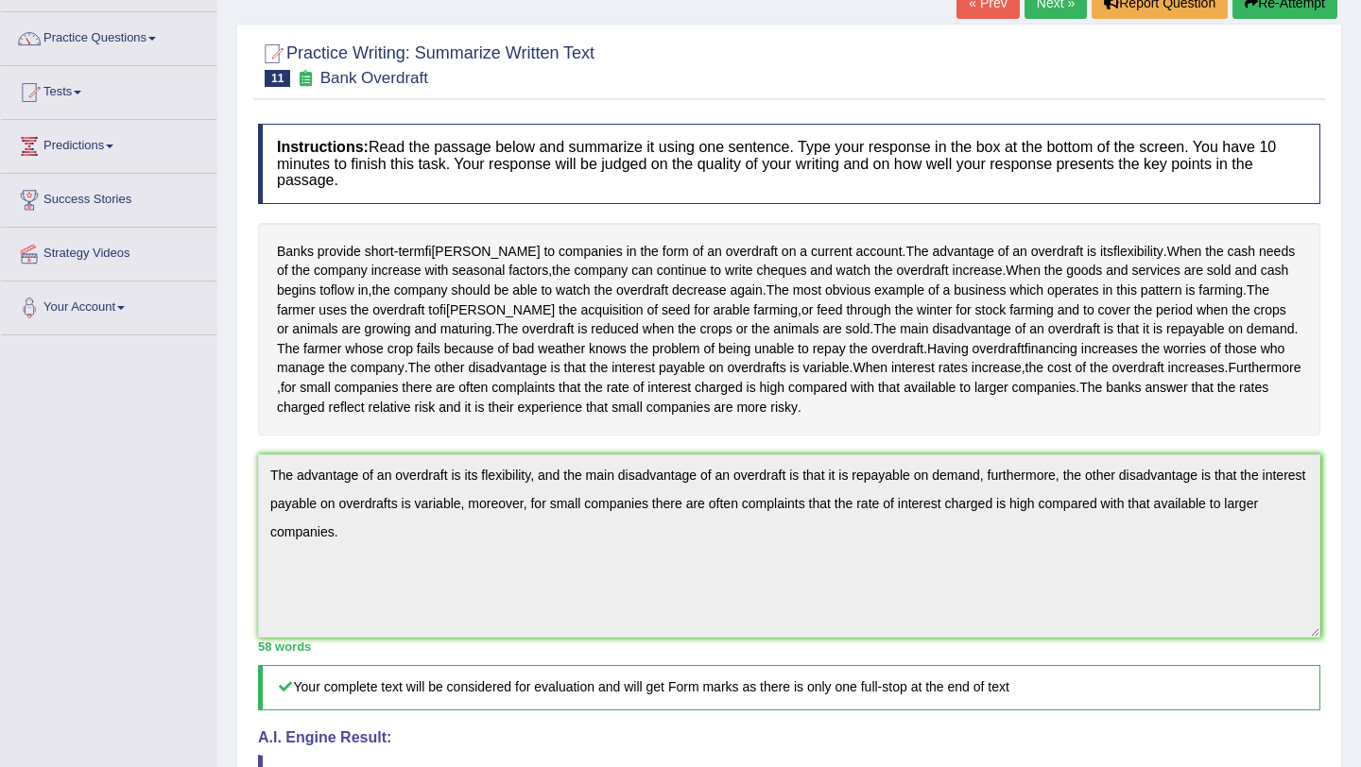
scroll to position [133, 0]
click at [255, 517] on div "Instructions: Read the passage below and summarize it using one sentence. Type …" at bounding box center [789, 565] width 1072 height 898
click at [1281, 11] on button "Re-Attempt" at bounding box center [1284, 5] width 105 height 32
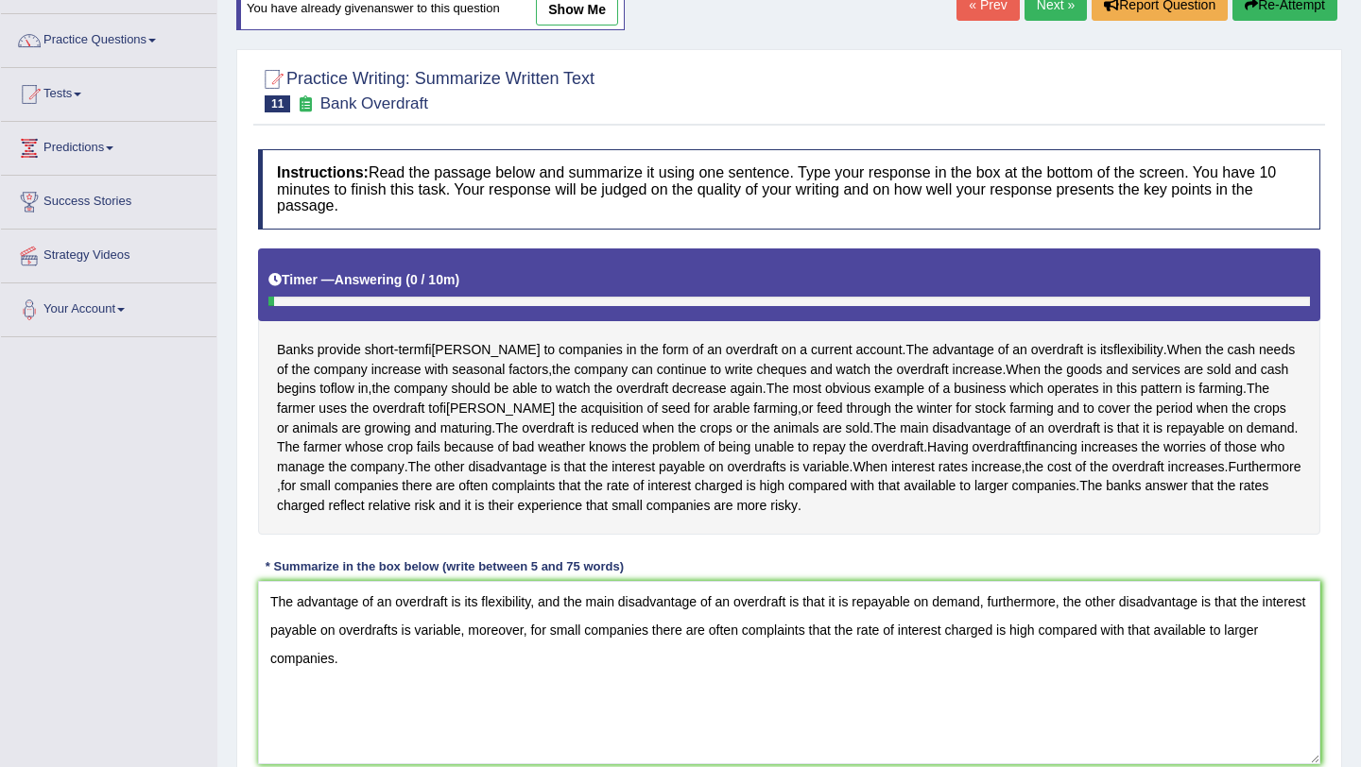
click at [275, 645] on textarea "The advantage of an overdraft is its flexibility, and the main disadvantage of …" at bounding box center [789, 672] width 1062 height 183
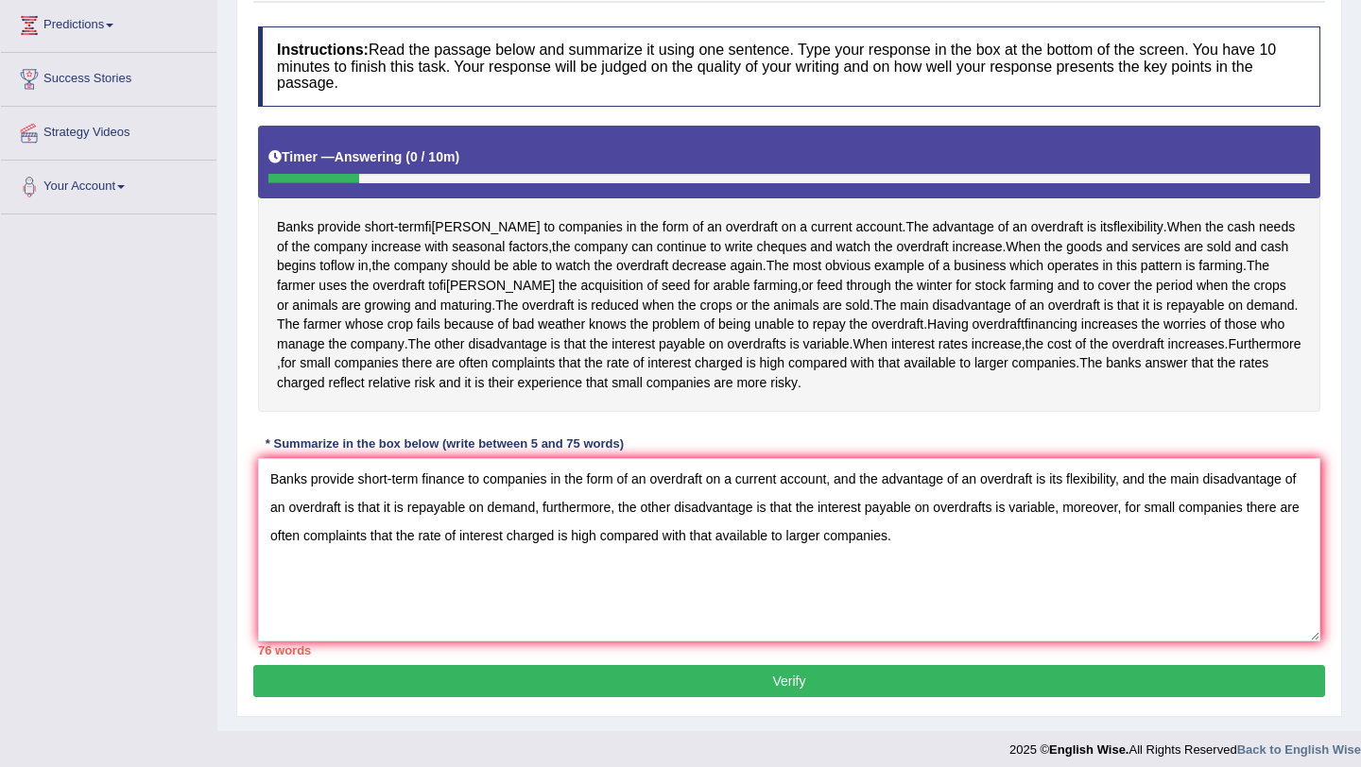
scroll to position [280, 0]
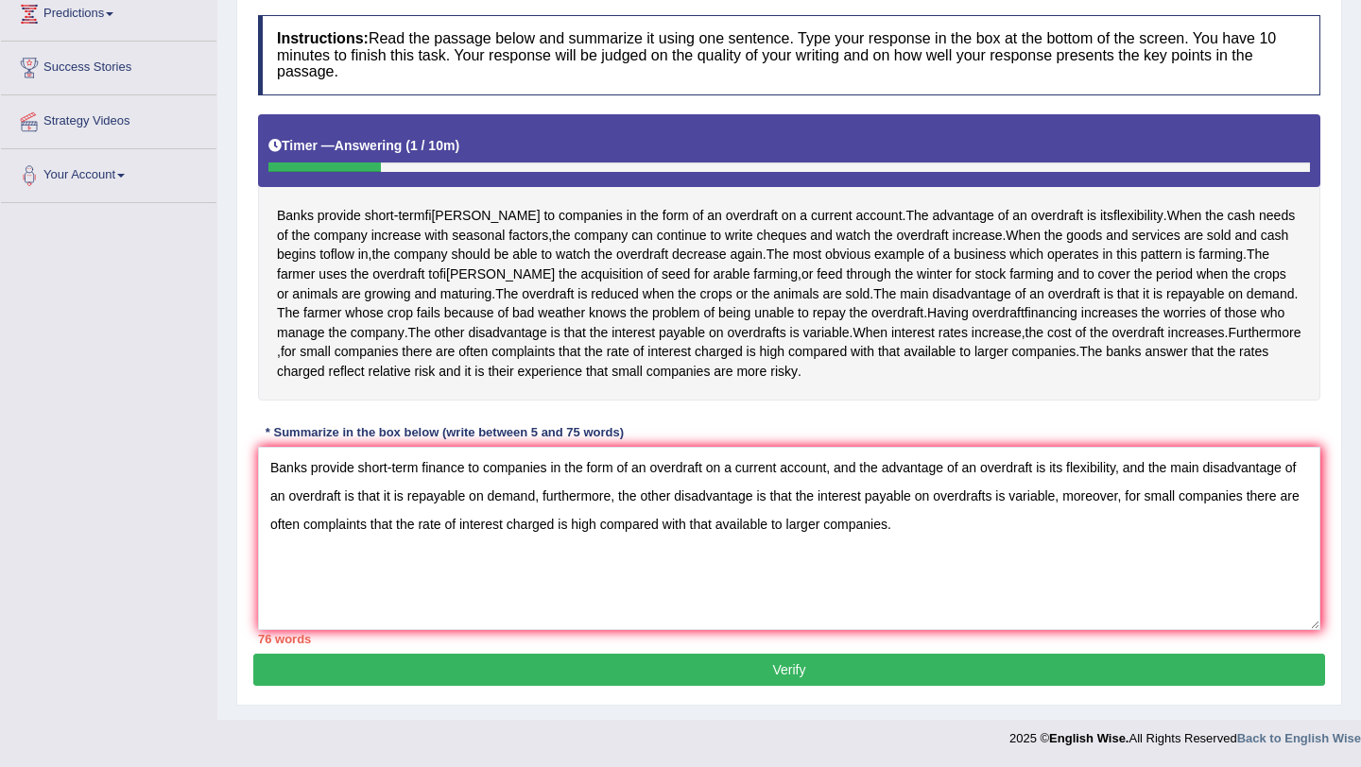
drag, startPoint x: 1160, startPoint y: 497, endPoint x: 1136, endPoint y: 494, distance: 23.8
click at [1136, 494] on textarea "Banks provide short-term finance to companies in the form of an overdraft on a …" at bounding box center [789, 538] width 1062 height 183
drag, startPoint x: 354, startPoint y: 523, endPoint x: 439, endPoint y: 518, distance: 84.3
click at [439, 523] on textarea "Banks provide short-term finance to companies in the form of an overdraft on a …" at bounding box center [789, 538] width 1062 height 183
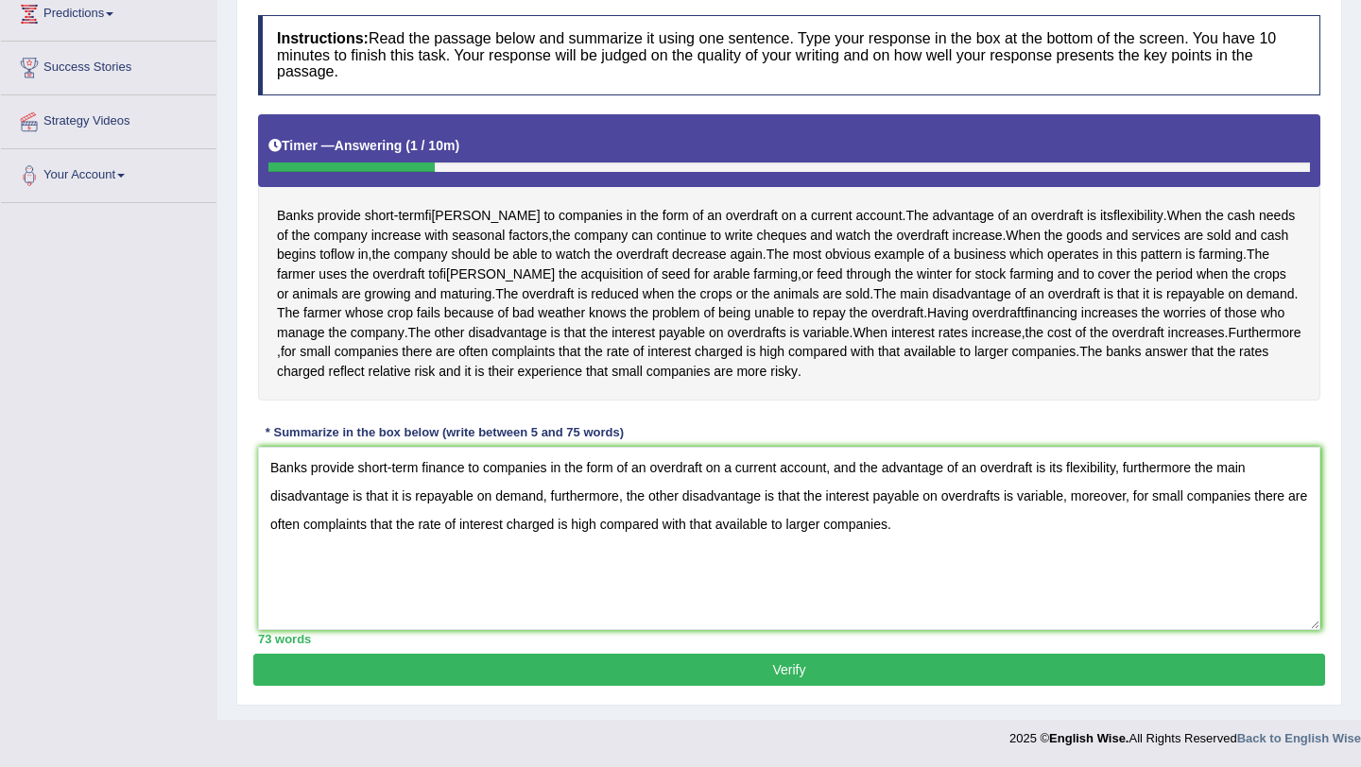
click at [623, 529] on textarea "Banks provide short-term finance to companies in the form of an overdraft on a …" at bounding box center [789, 538] width 1062 height 183
drag, startPoint x: 1206, startPoint y: 500, endPoint x: 1129, endPoint y: 498, distance: 77.5
click at [1129, 498] on textarea "Banks provide short-term finance to companies in the form of an overdraft on a …" at bounding box center [789, 538] width 1062 height 183
click at [892, 560] on textarea "Banks provide short-term finance to companies in the form of an overdraft on a …" at bounding box center [789, 538] width 1062 height 183
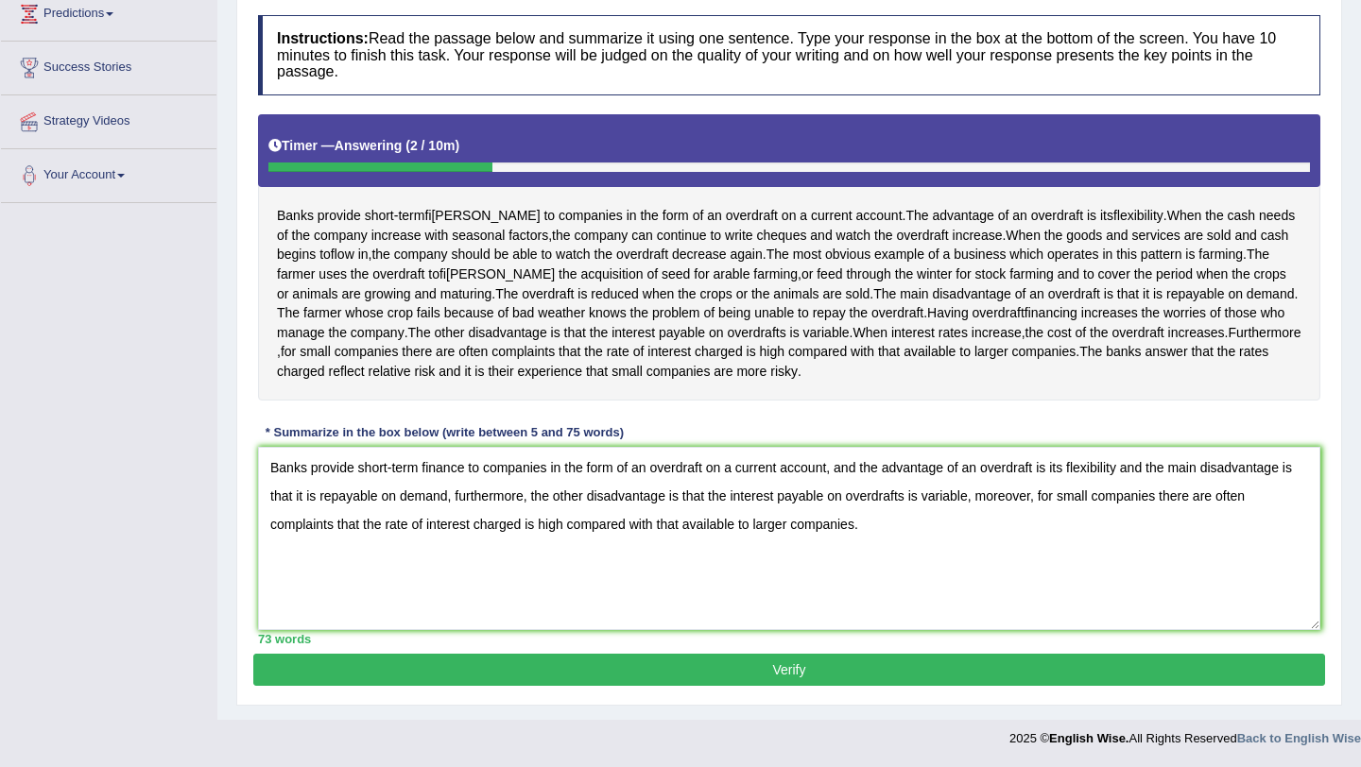
type textarea "Banks provide short-term finance to companies in the form of an overdraft on a …"
click at [802, 682] on button "Verify" at bounding box center [789, 670] width 1072 height 32
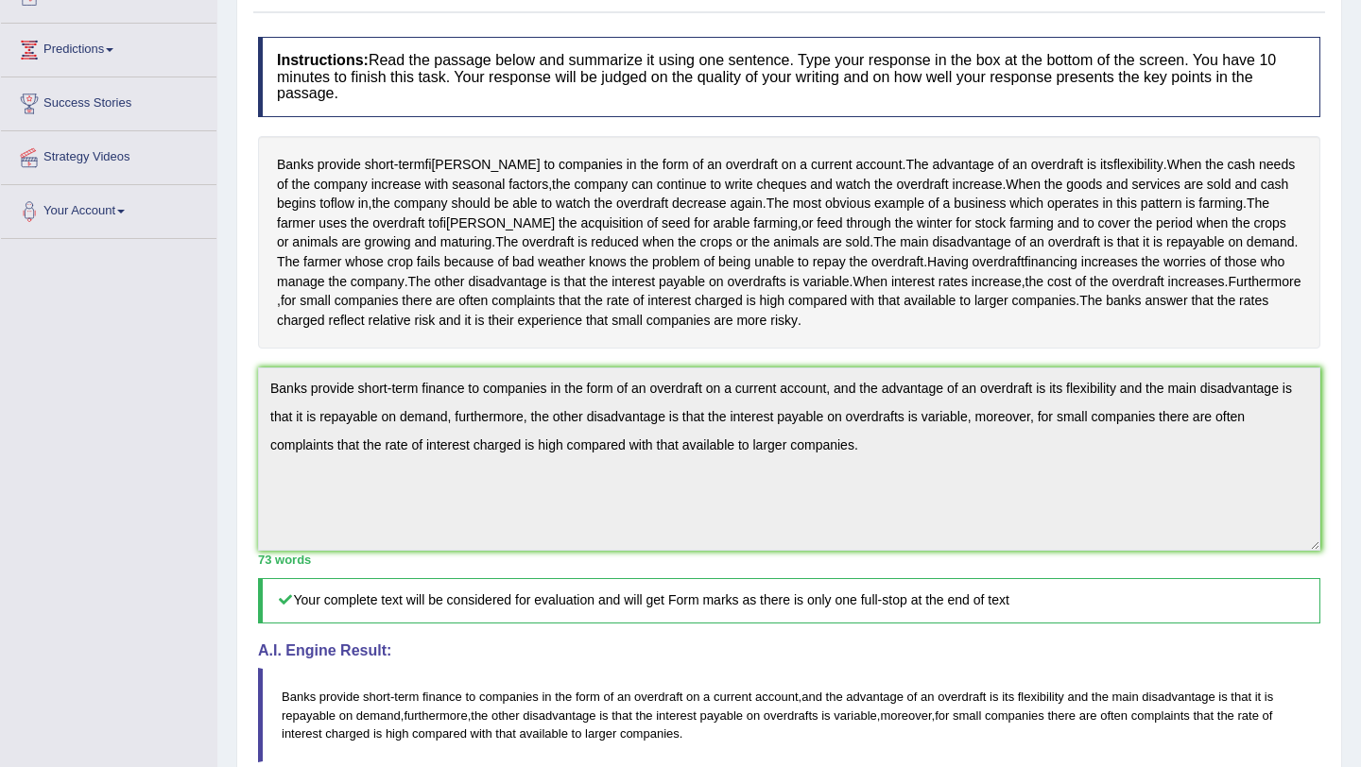
scroll to position [0, 0]
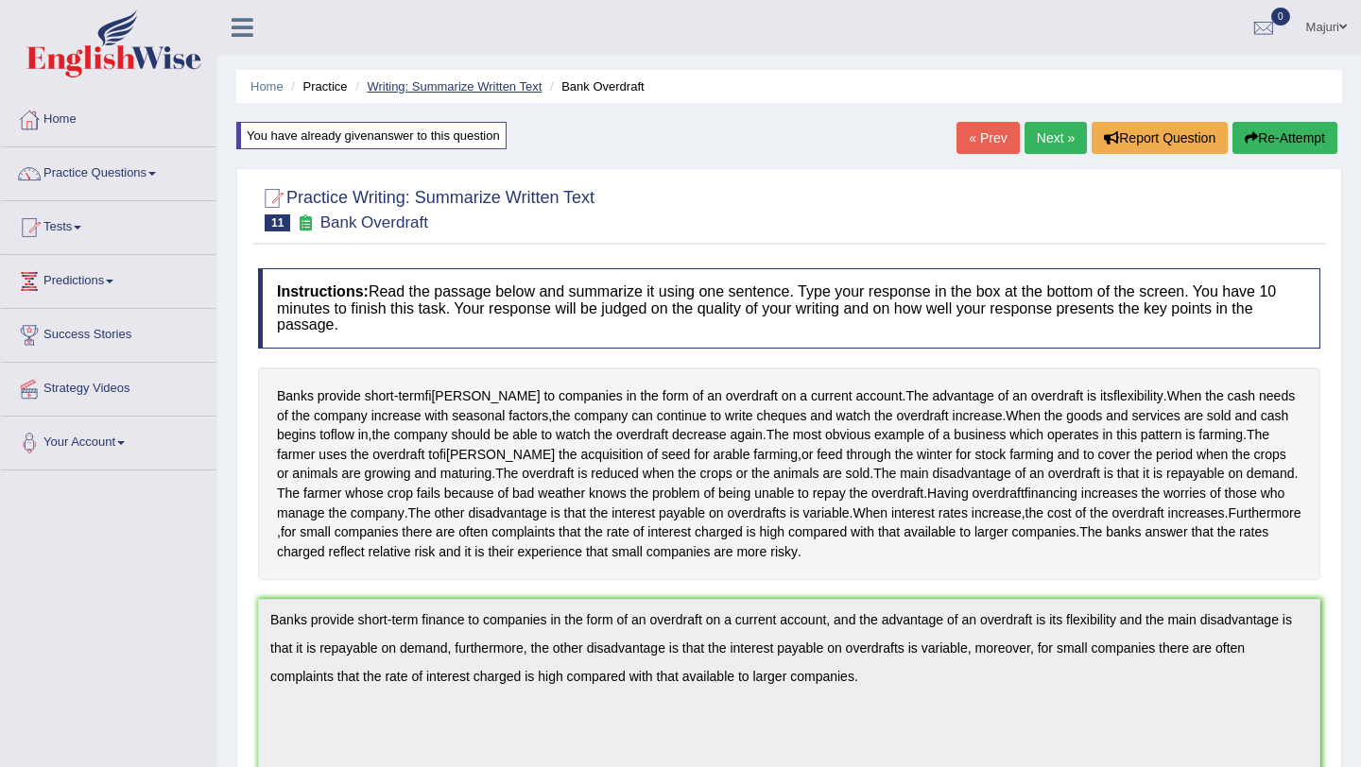
click at [475, 90] on link "Writing: Summarize Written Text" at bounding box center [454, 86] width 175 height 14
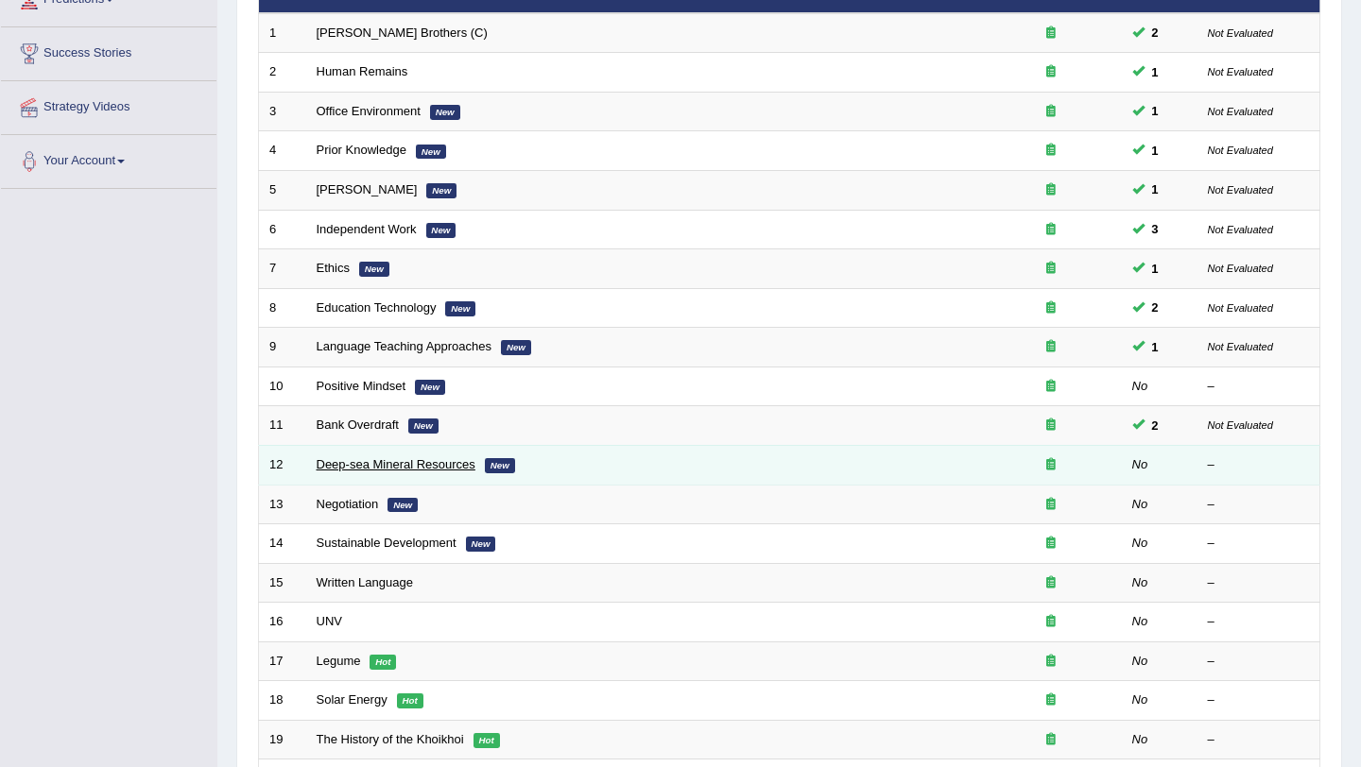
click at [398, 467] on link "Deep-sea Mineral Resources" at bounding box center [396, 464] width 159 height 14
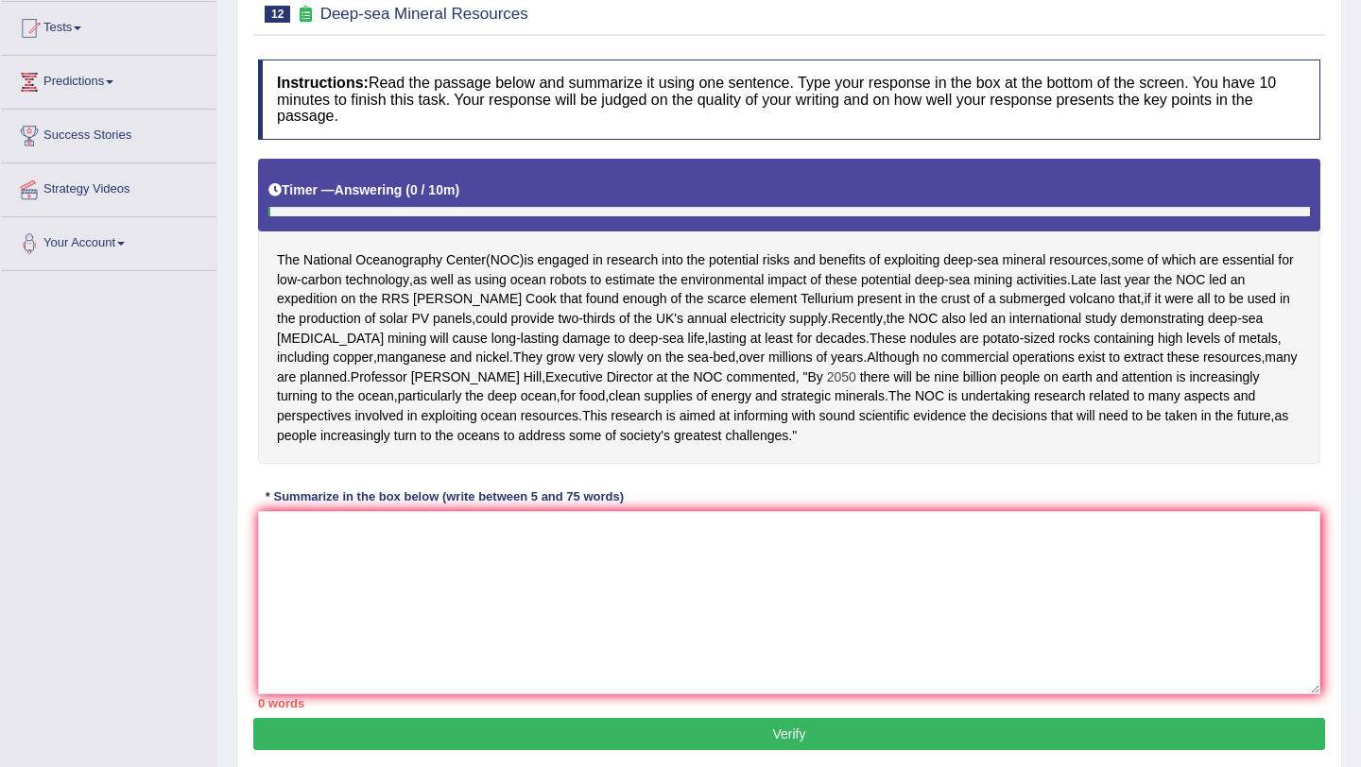
scroll to position [208, 0]
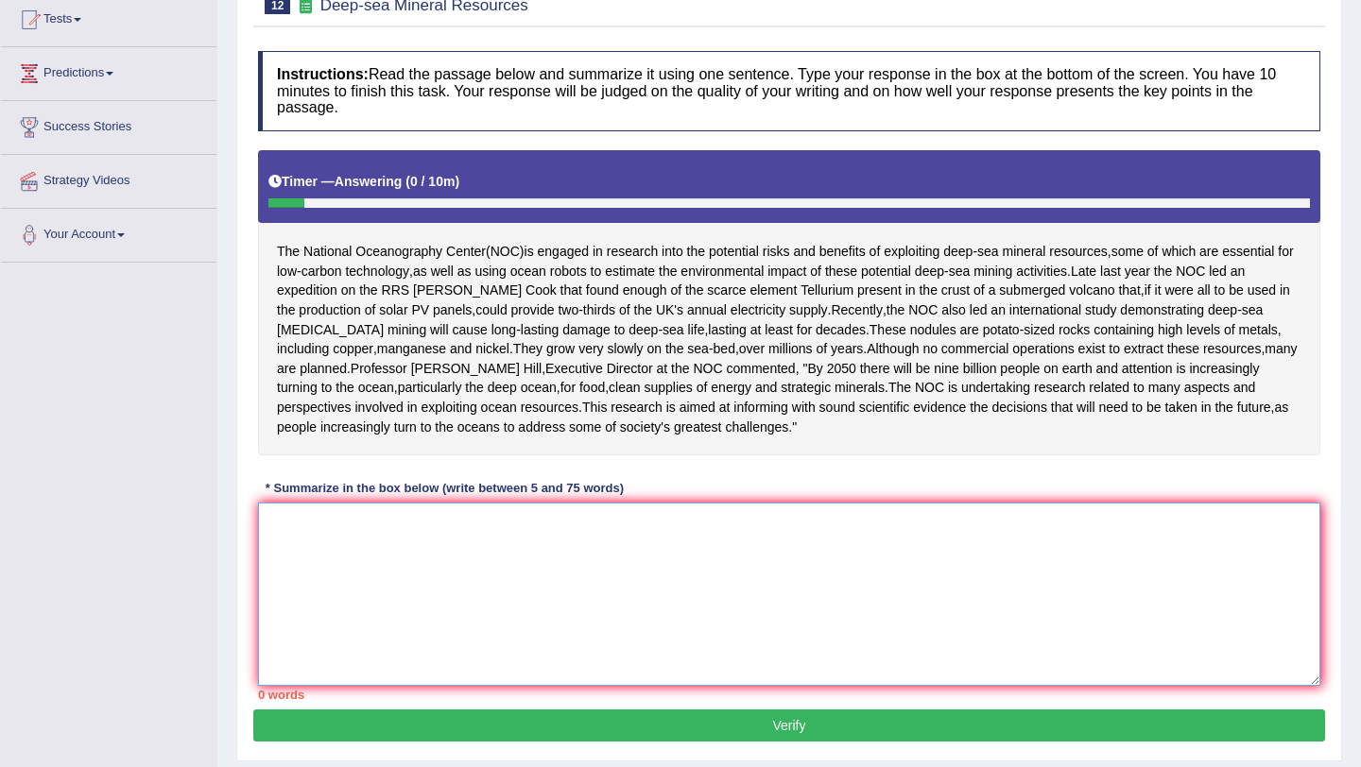
click at [485, 573] on textarea at bounding box center [789, 594] width 1062 height 183
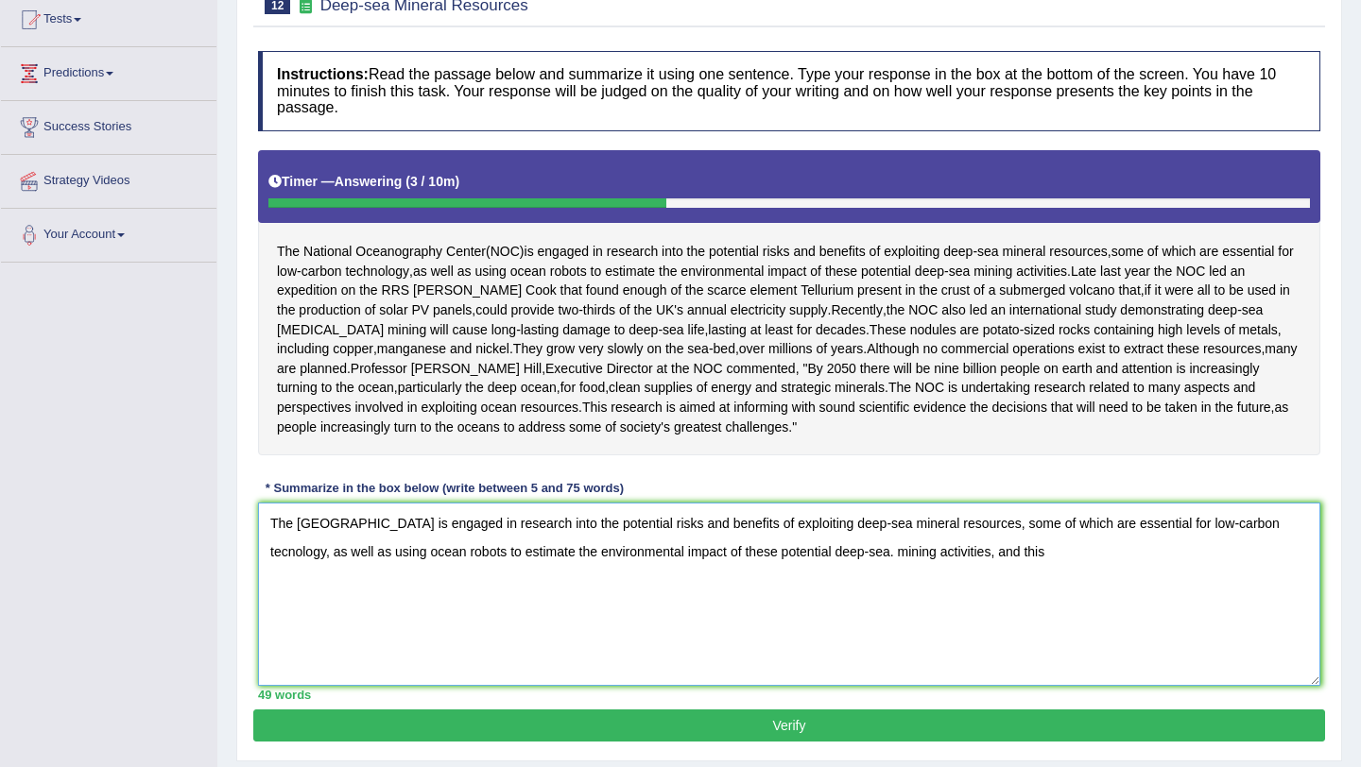
click at [953, 593] on textarea "The [GEOGRAPHIC_DATA] is engaged in research into the potential risks and benef…" at bounding box center [789, 594] width 1062 height 183
drag, startPoint x: 1107, startPoint y: 595, endPoint x: 1078, endPoint y: 587, distance: 29.6
click at [1077, 595] on textarea "The [GEOGRAPHIC_DATA] is engaged in research into the potential risks and benef…" at bounding box center [789, 594] width 1062 height 183
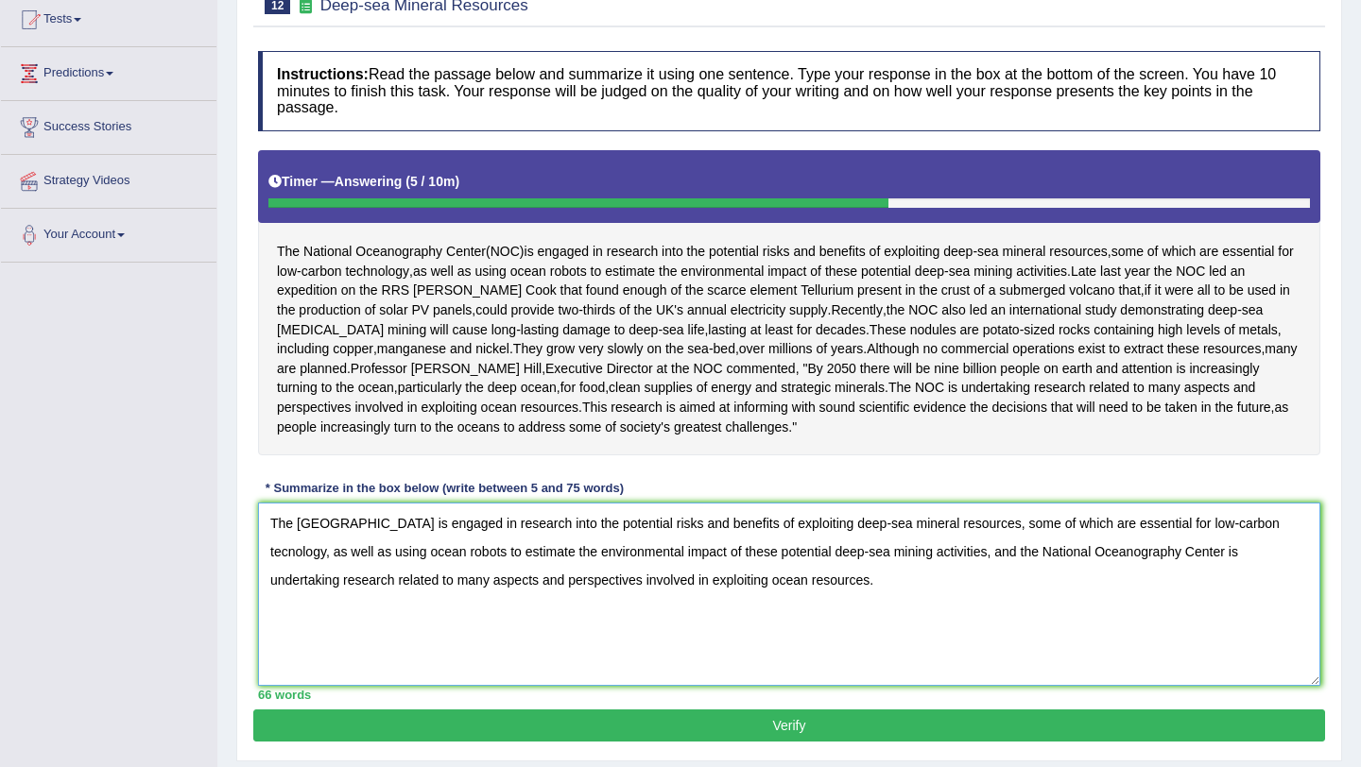
click at [907, 633] on textarea "The National Oceanograpy Center is engaged in research into the potential risks…" at bounding box center [789, 594] width 1062 height 183
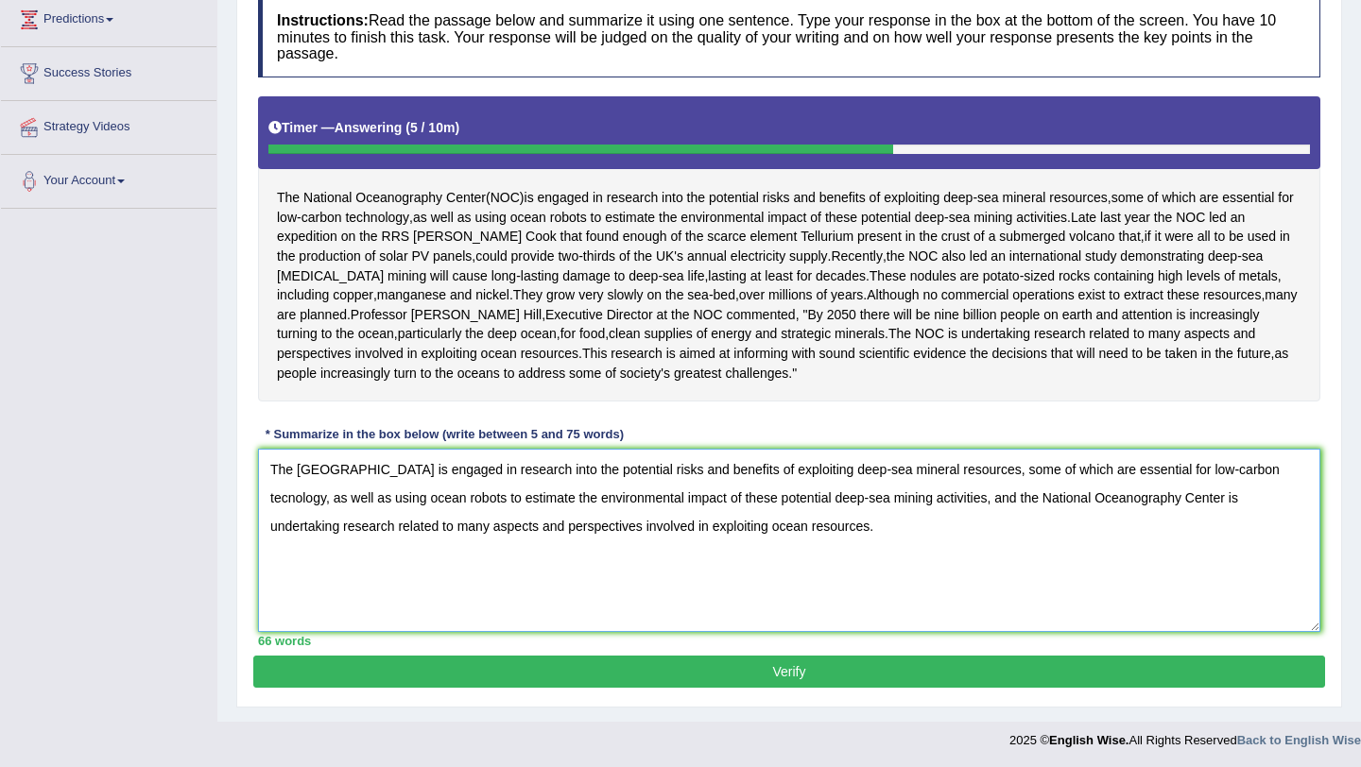
scroll to position [259, 0]
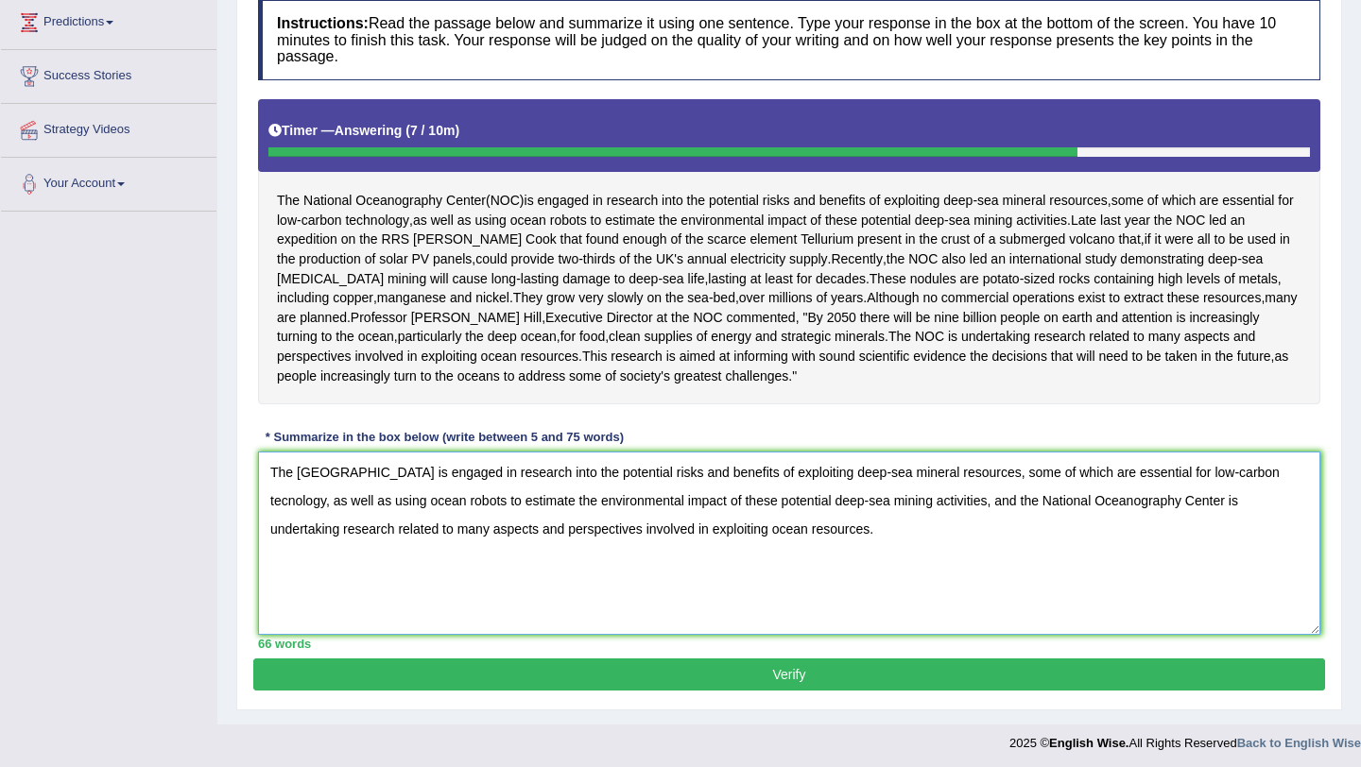
type textarea "The National Oceanograpy Center is engaged in research into the potential risks…"
click at [834, 691] on button "Verify" at bounding box center [789, 675] width 1072 height 32
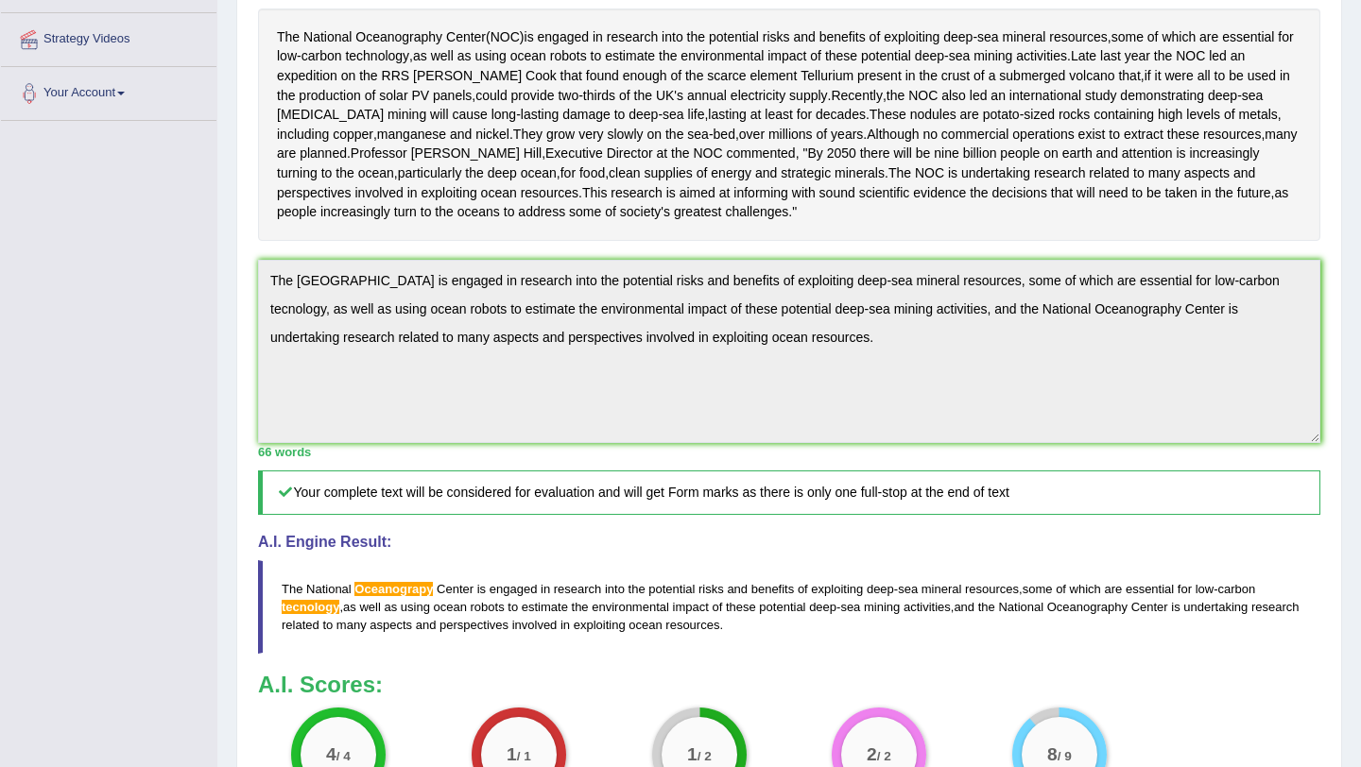
scroll to position [348, 0]
click at [422, 598] on span "Oceanograpy" at bounding box center [393, 591] width 78 height 14
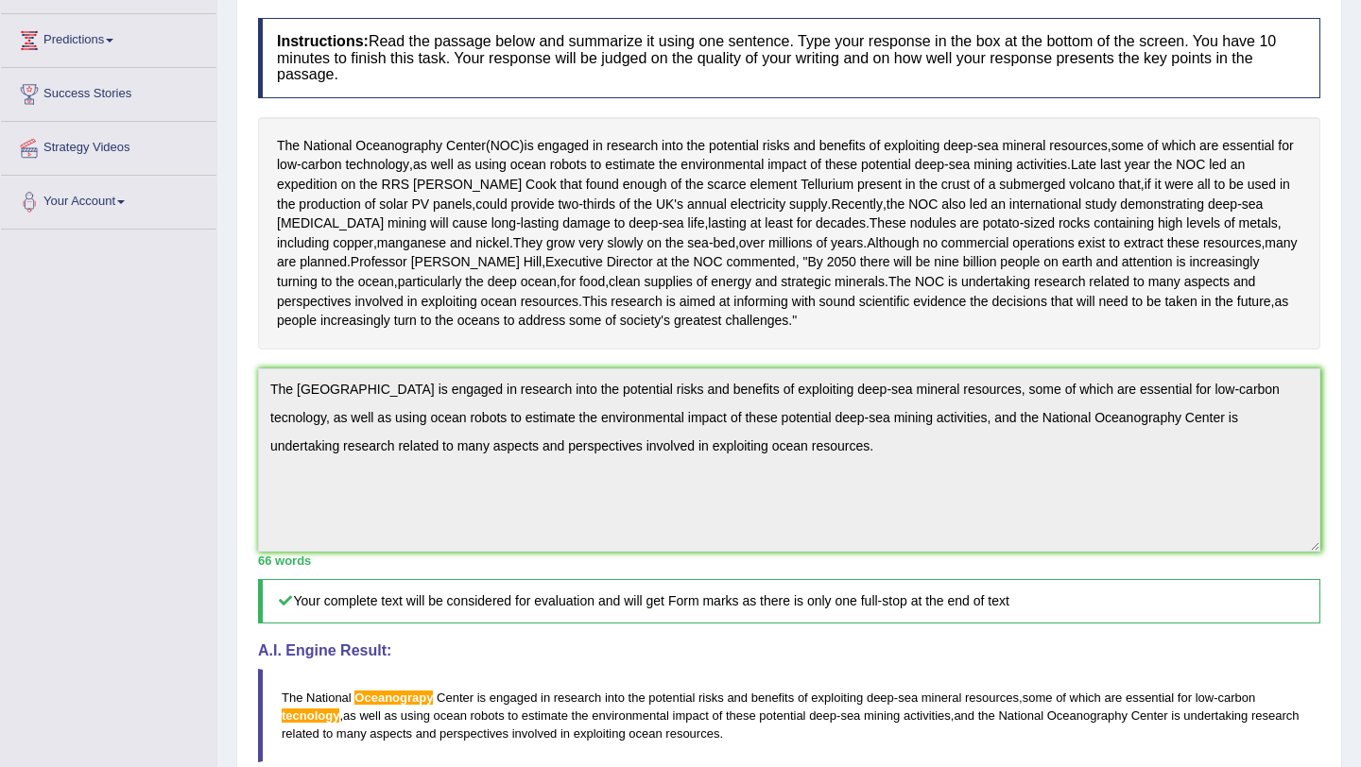
scroll to position [0, 0]
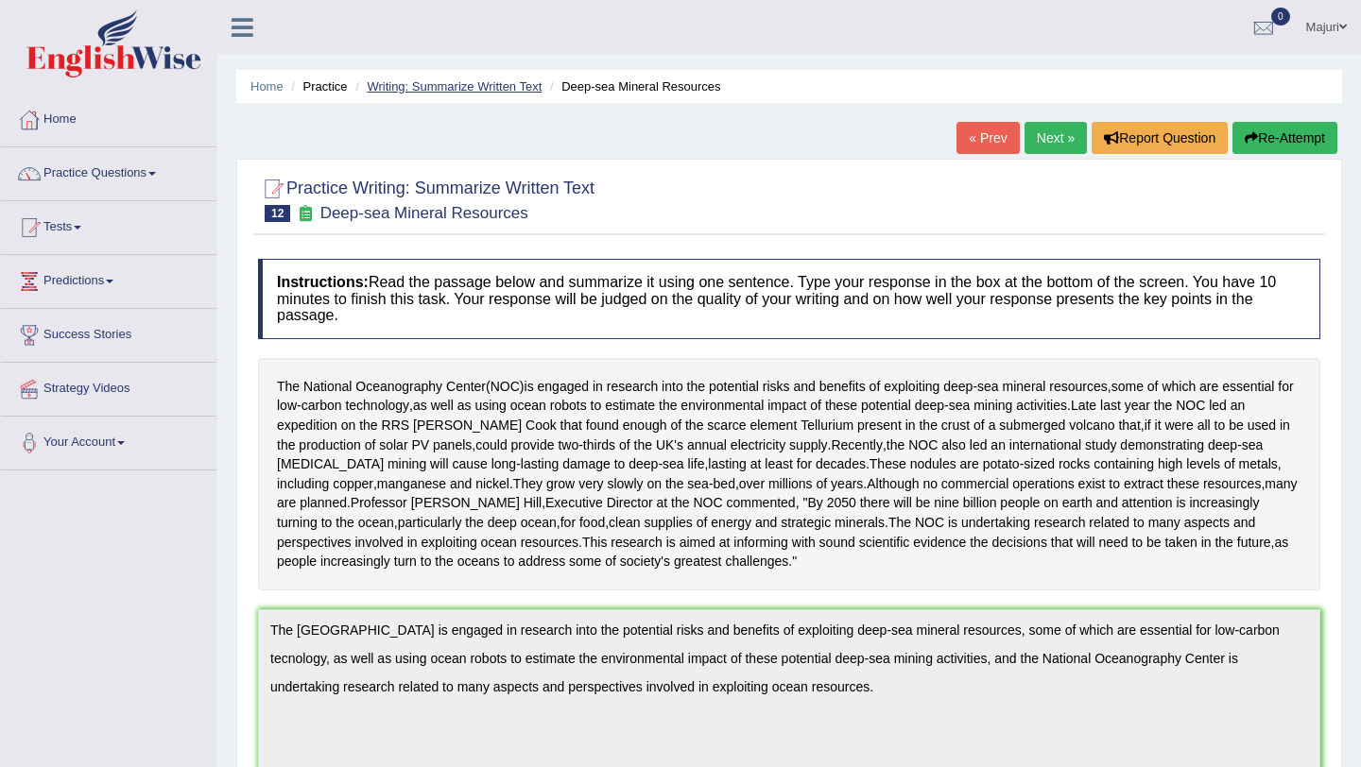
click at [497, 93] on link "Writing: Summarize Written Text" at bounding box center [454, 86] width 175 height 14
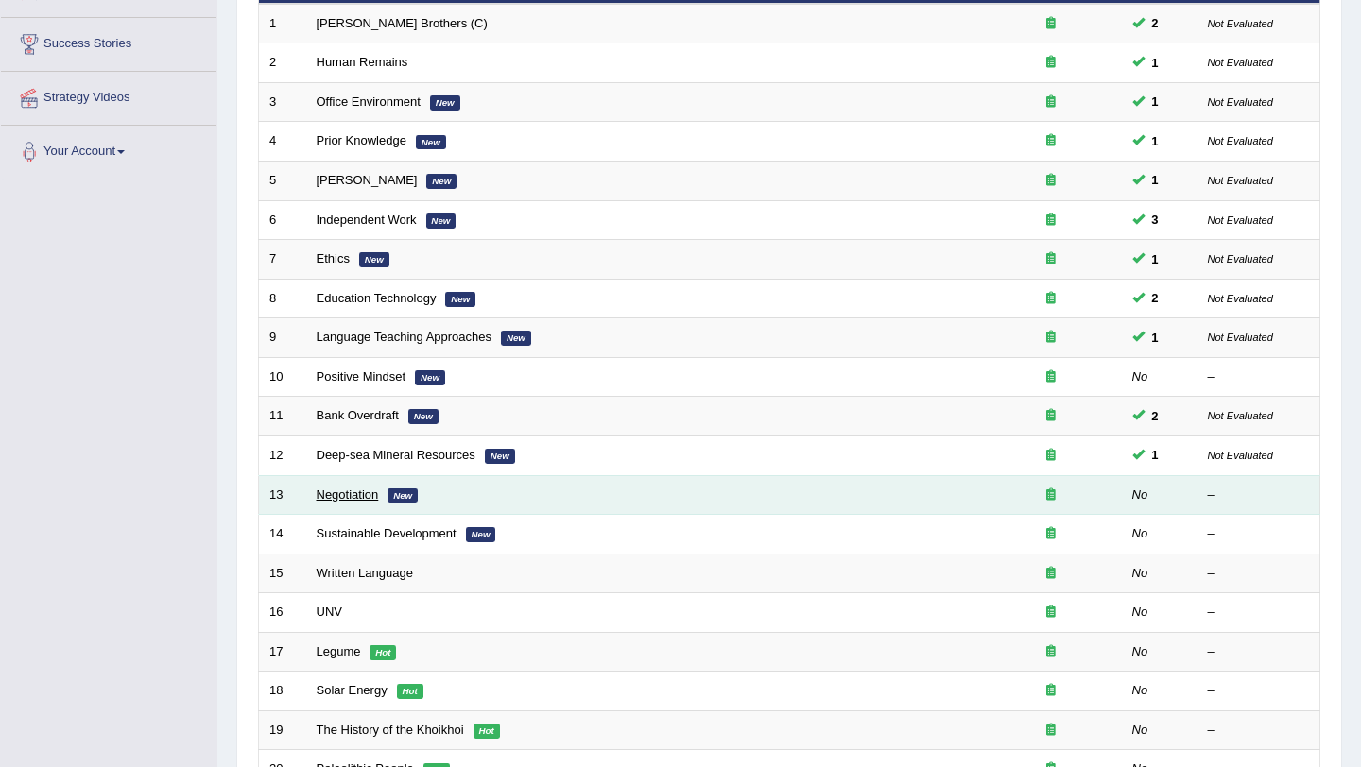
click at [353, 494] on link "Negotiation" at bounding box center [348, 495] width 62 height 14
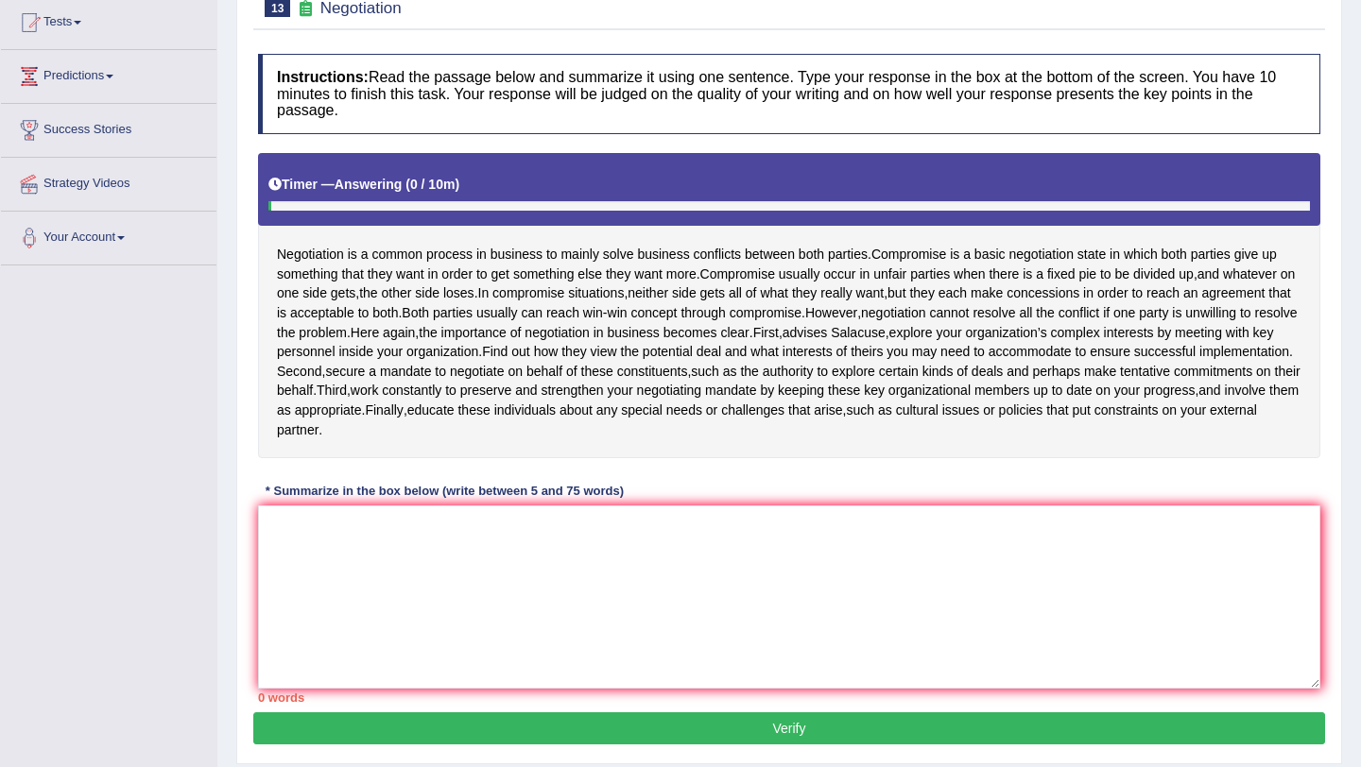
scroll to position [209, 0]
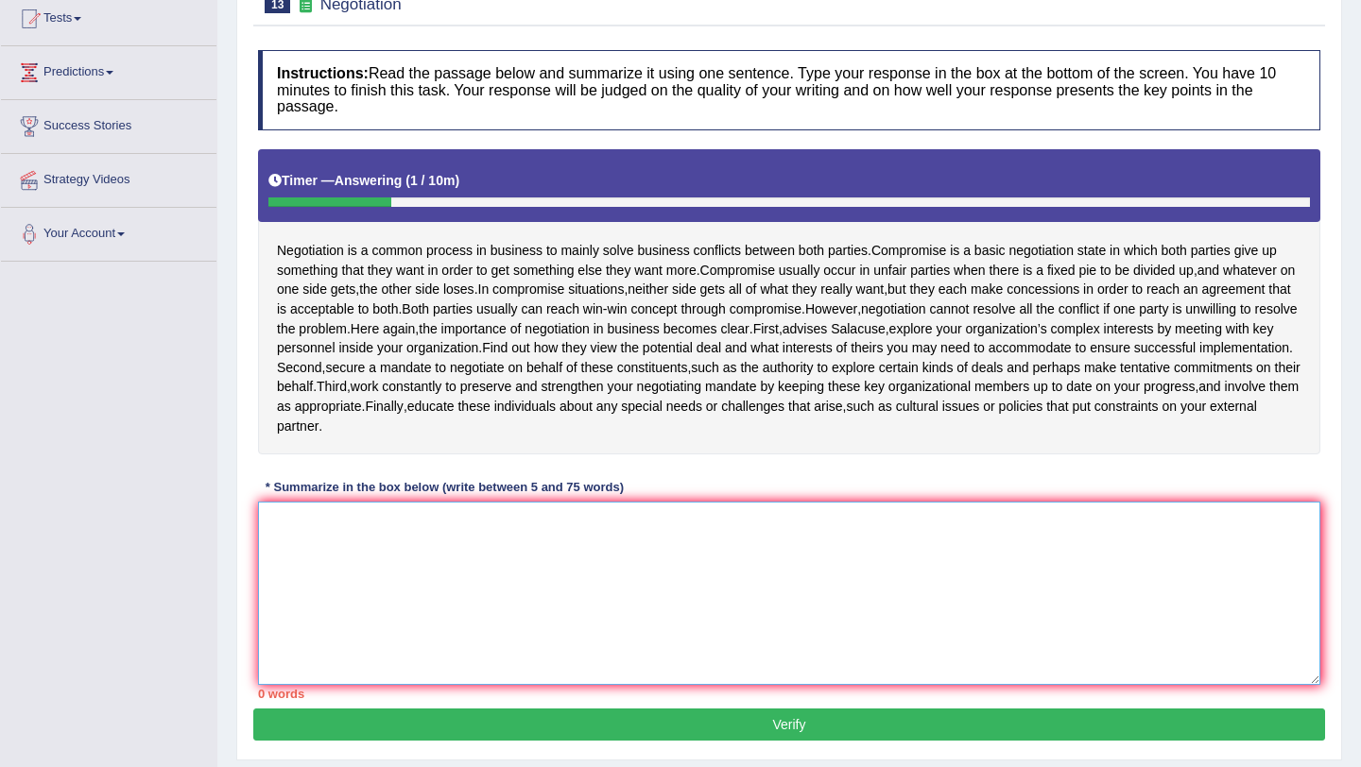
click at [725, 578] on textarea at bounding box center [789, 593] width 1062 height 183
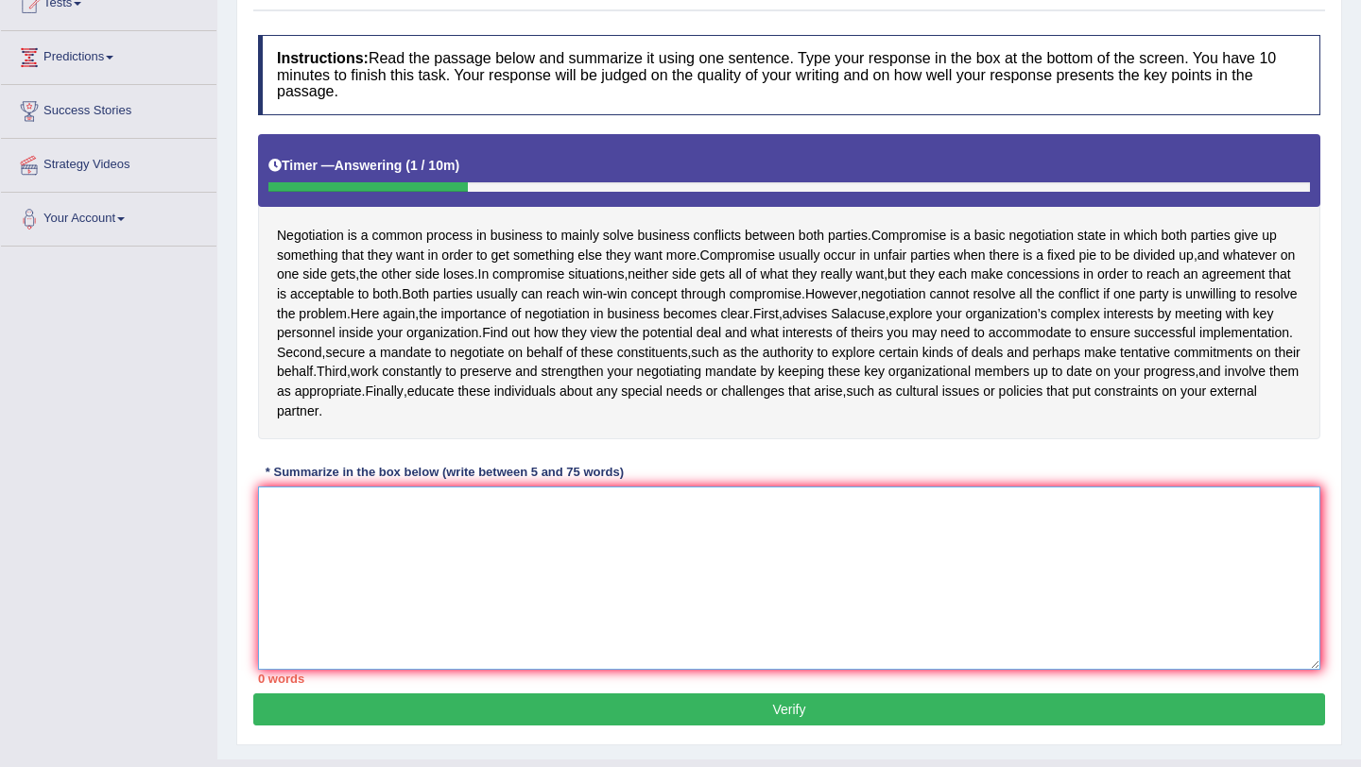
scroll to position [223, 0]
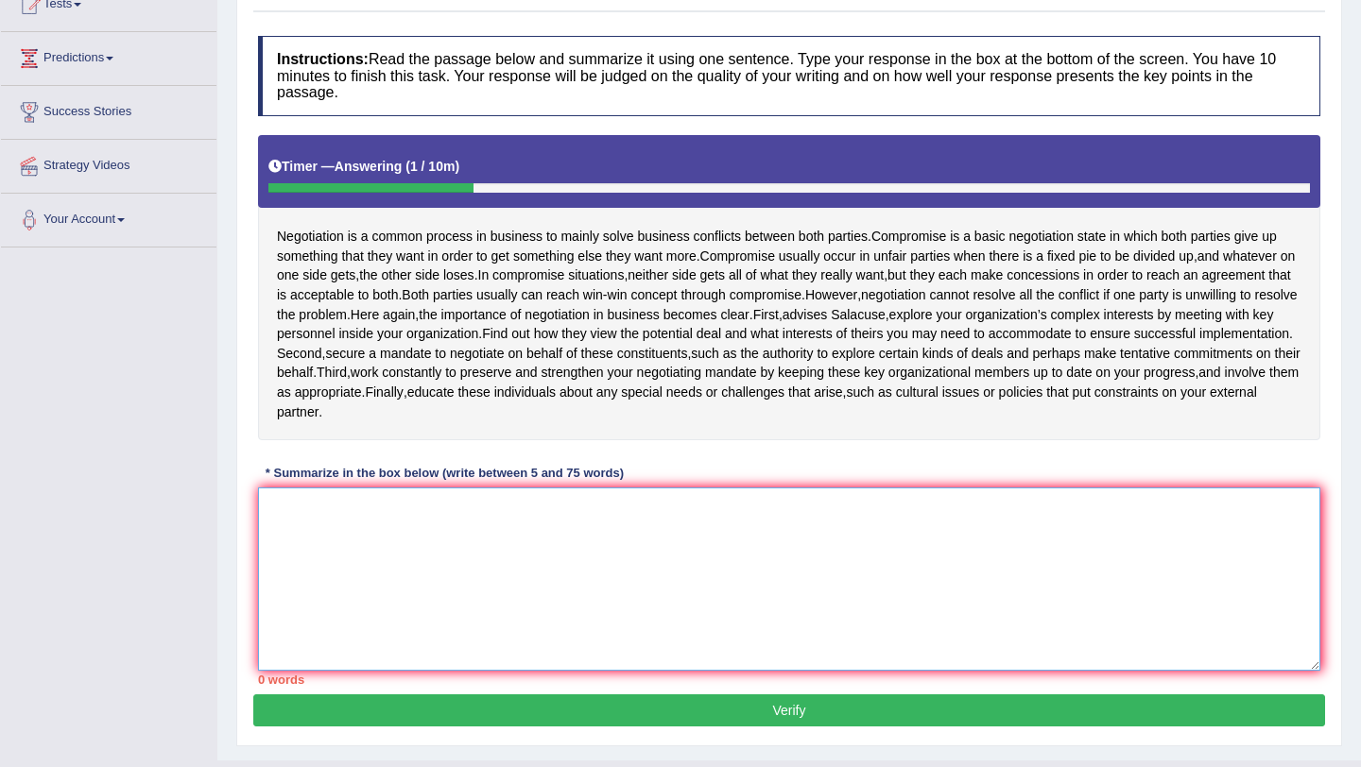
click at [651, 577] on textarea at bounding box center [789, 579] width 1062 height 183
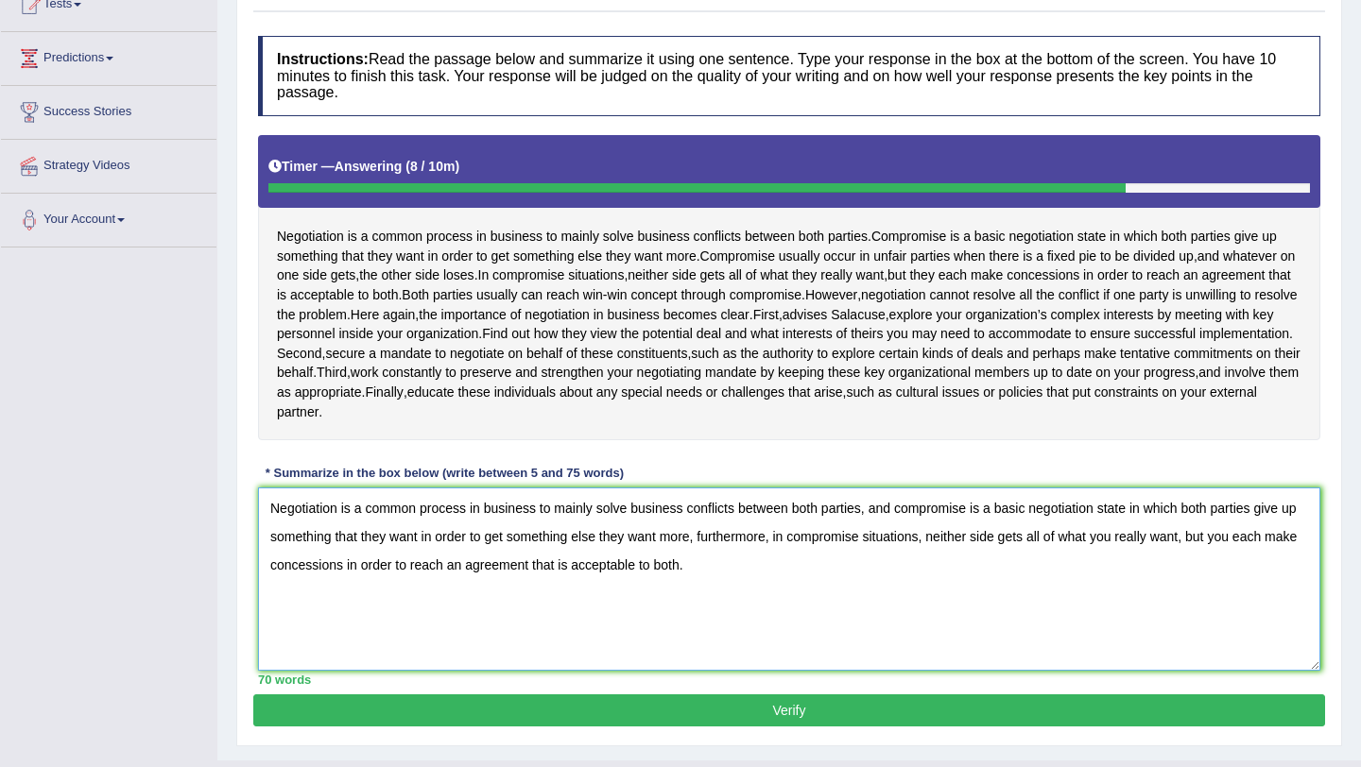
drag, startPoint x: 723, startPoint y: 579, endPoint x: 744, endPoint y: 604, distance: 32.2
click at [744, 605] on textarea "Negotiation is a common process in business to mainly solve business conflicts …" at bounding box center [789, 579] width 1062 height 183
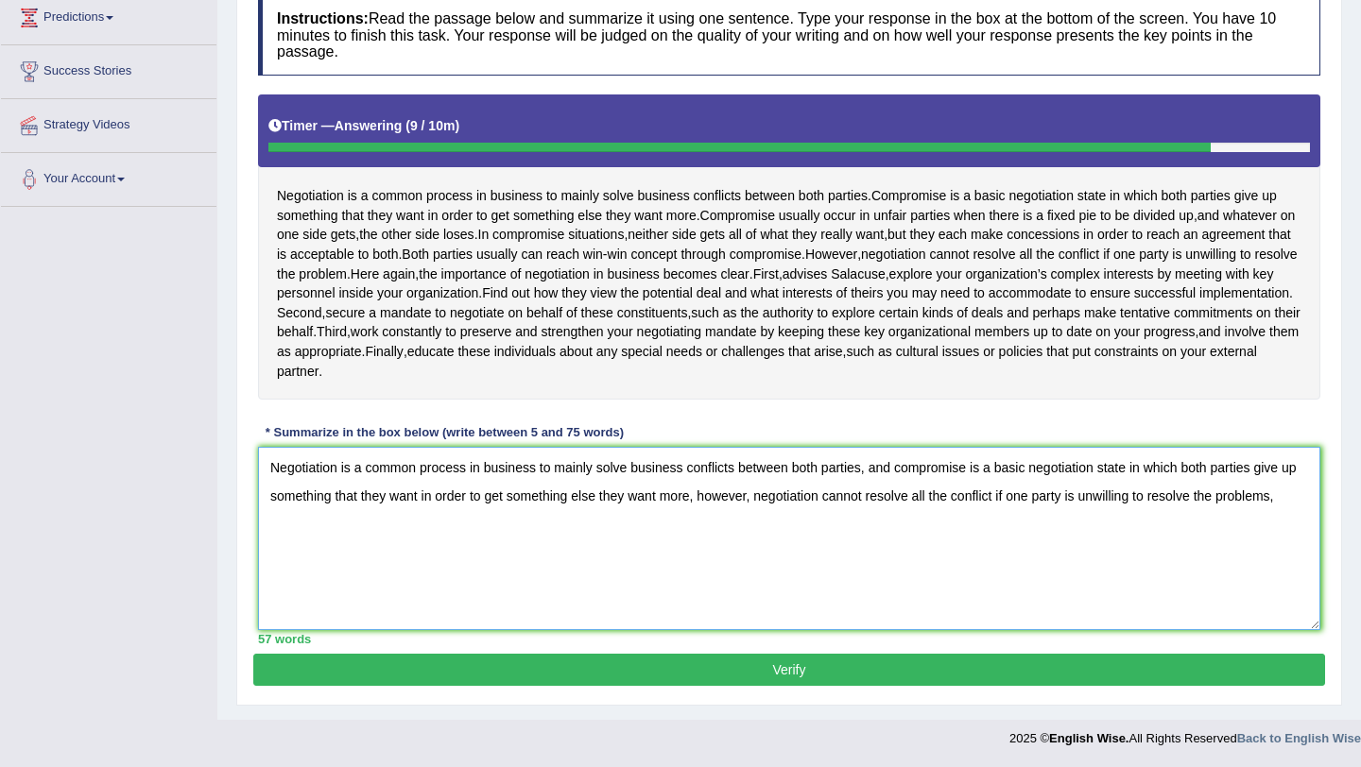
scroll to position [277, 0]
click at [390, 548] on textarea "Negotiation is a common process in business to mainly solve business conflicts …" at bounding box center [789, 538] width 1062 height 183
click at [444, 552] on textarea "Negotiation is a common process in business to mainly solve business conflicts …" at bounding box center [789, 538] width 1062 height 183
type textarea "Negotiation is a common process in business to mainly solve business conflicts …"
click at [794, 686] on button "Verify" at bounding box center [789, 670] width 1072 height 32
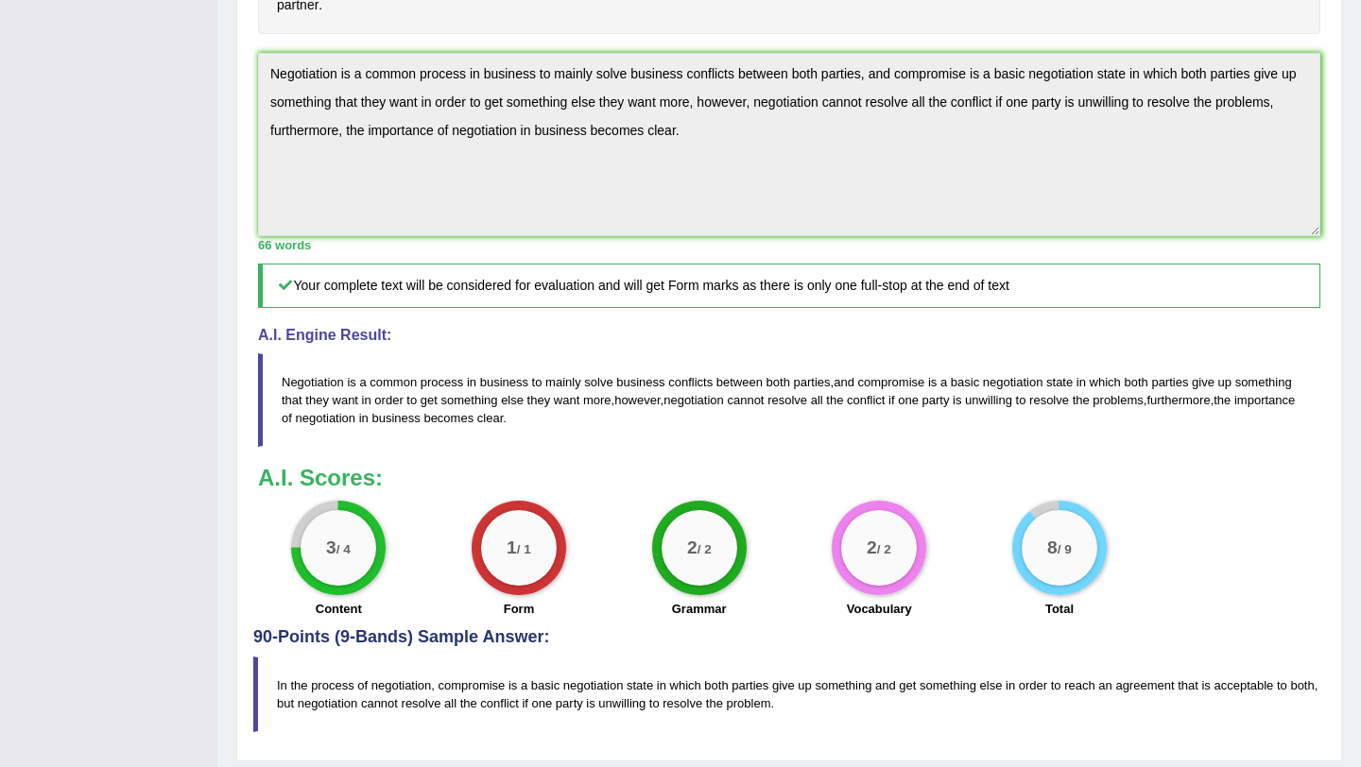
scroll to position [652, 0]
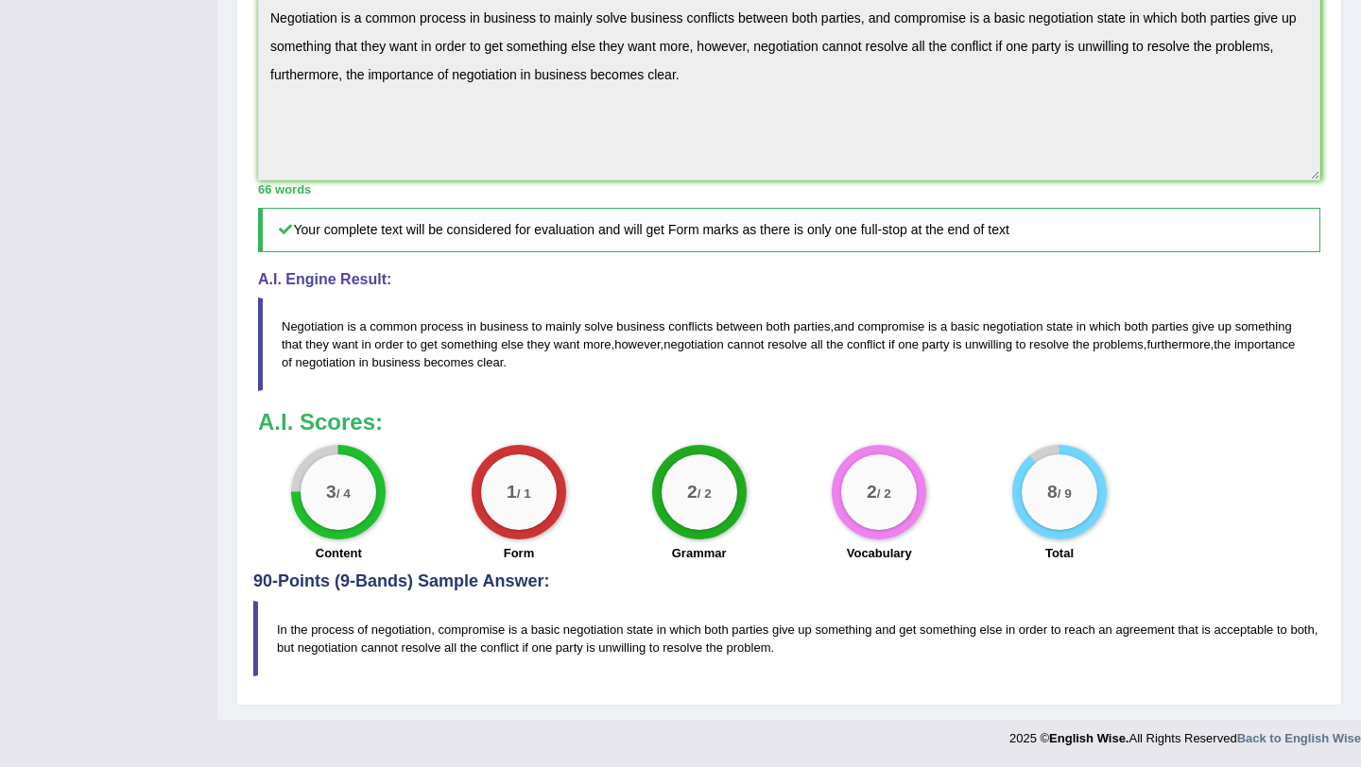
click at [894, 652] on blockquote "In the process of negotiation, compromise is a basic negotiation state in which…" at bounding box center [789, 639] width 1072 height 76
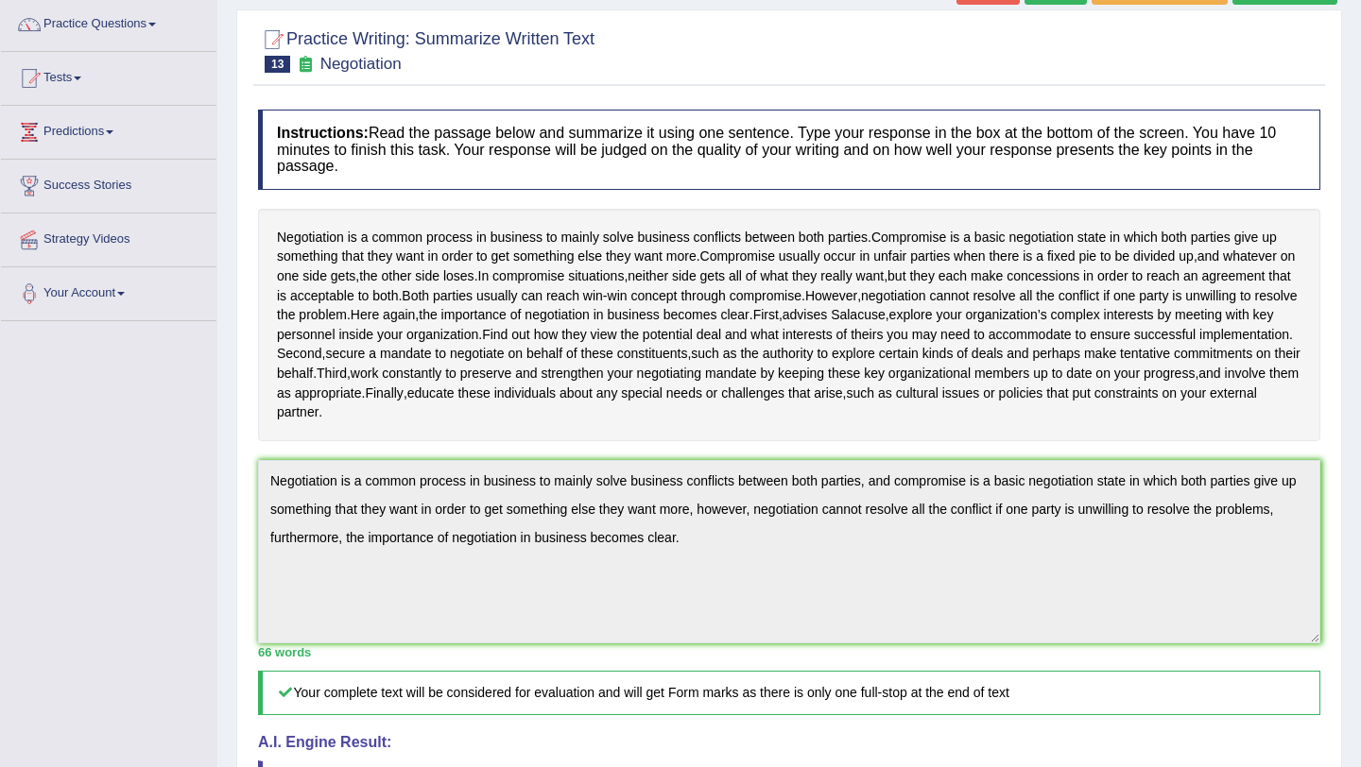
scroll to position [0, 0]
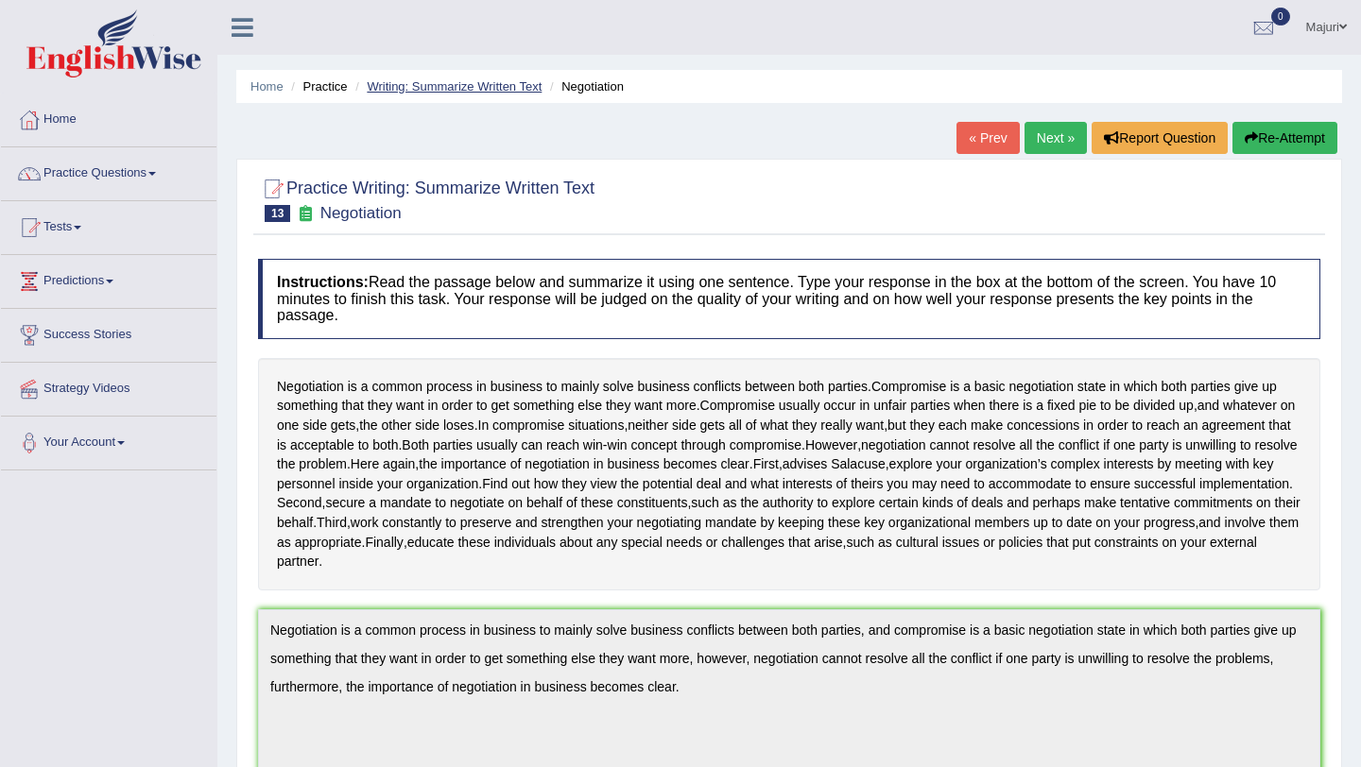
click at [503, 79] on link "Writing: Summarize Written Text" at bounding box center [454, 86] width 175 height 14
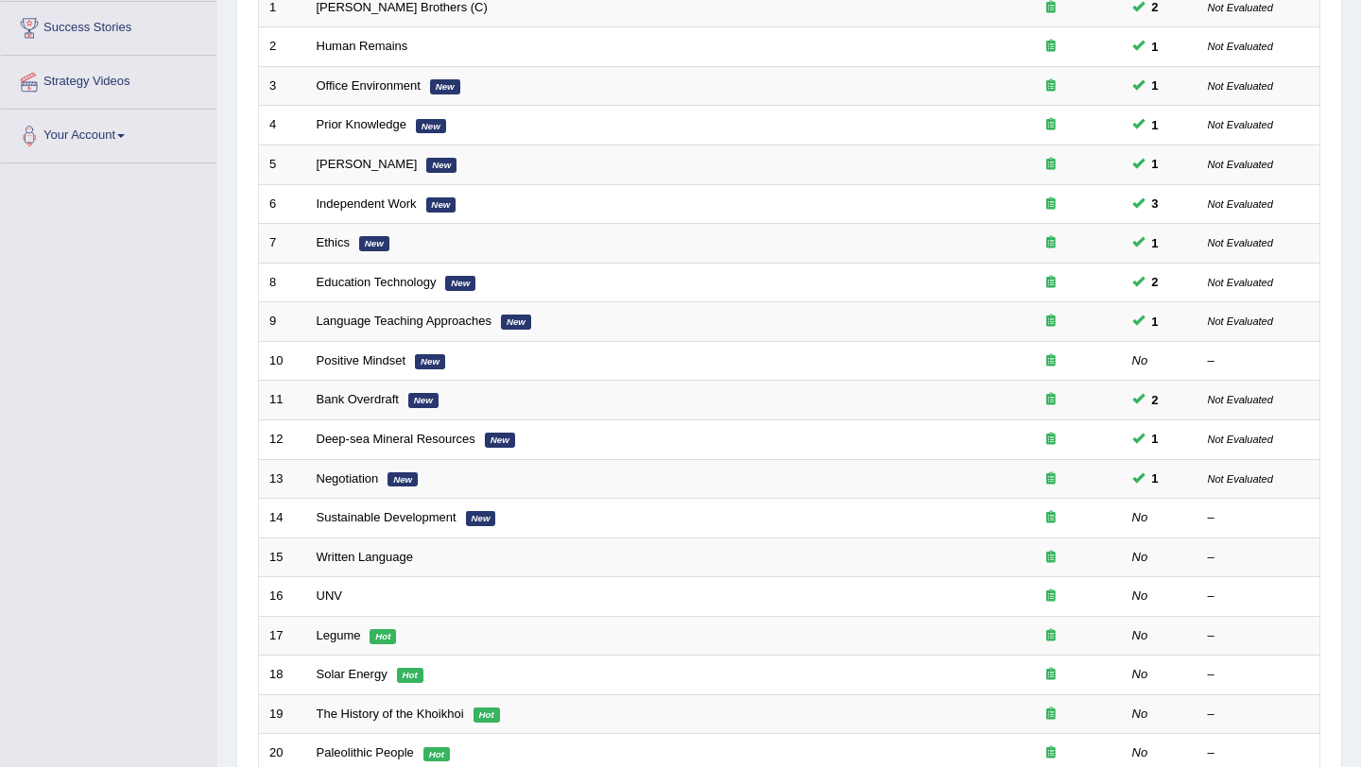
scroll to position [306, 0]
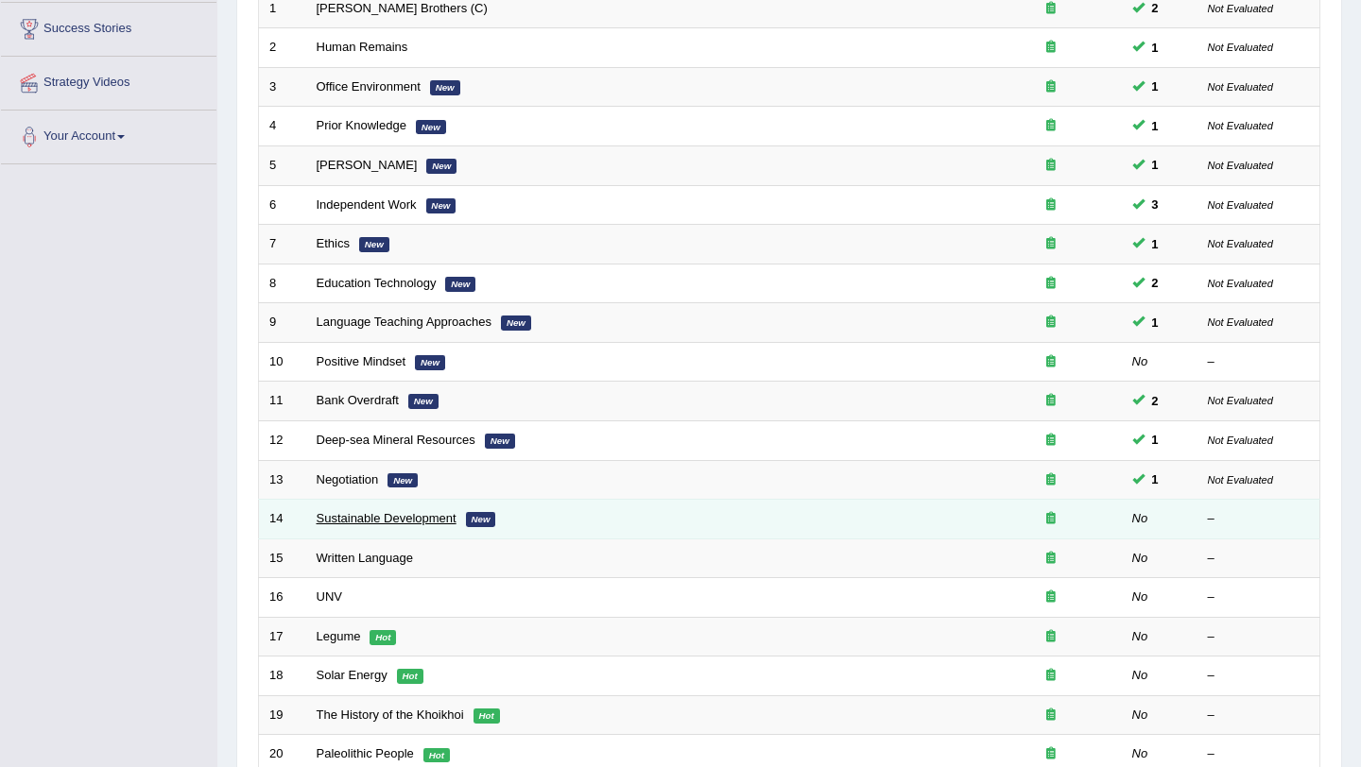
click at [355, 518] on link "Sustainable Development" at bounding box center [387, 518] width 140 height 14
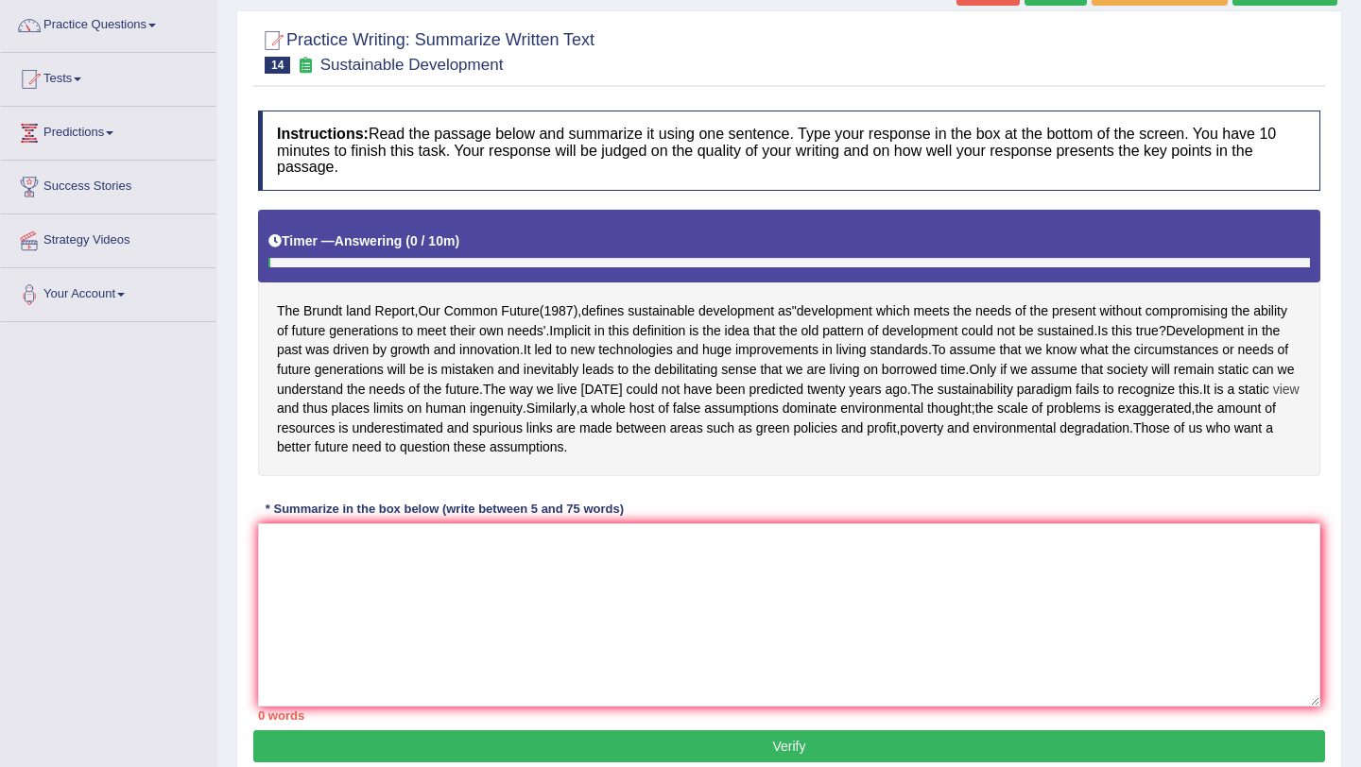
scroll to position [158, 0]
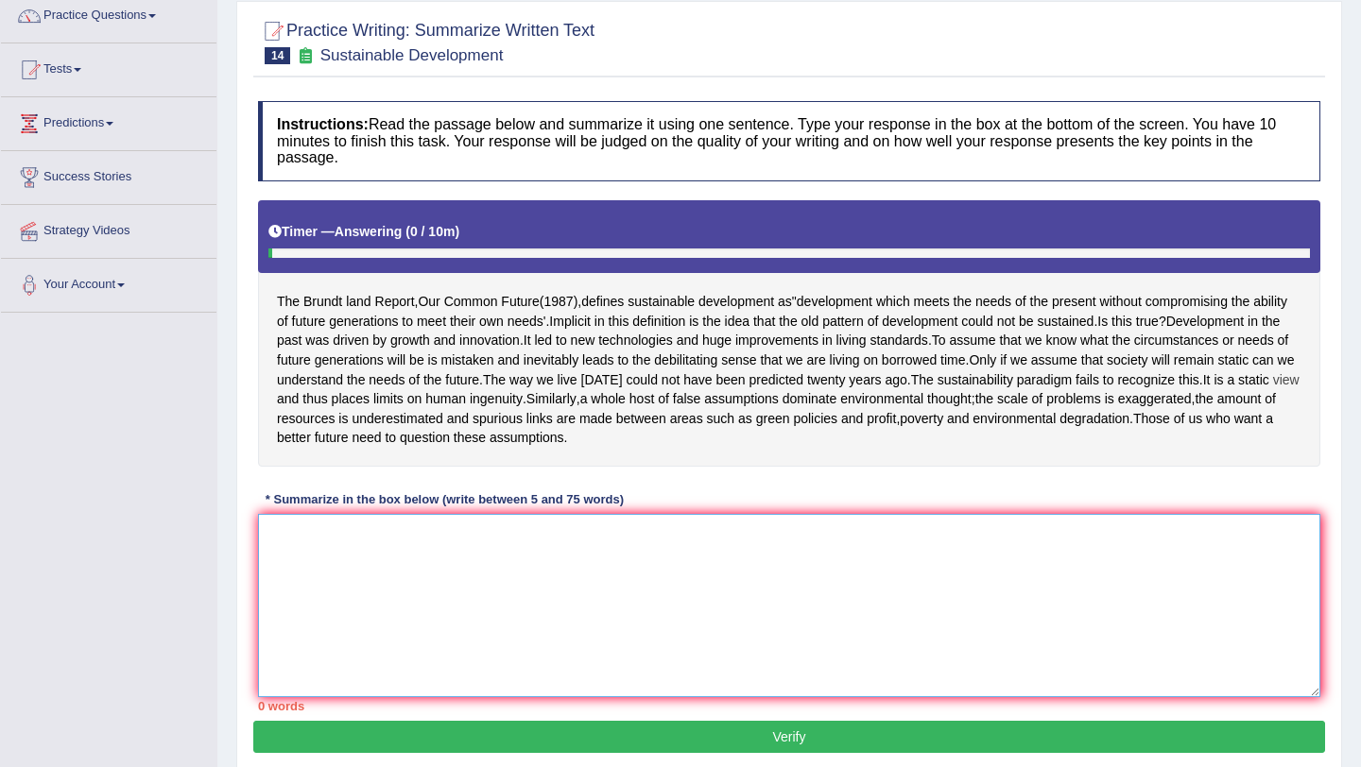
click at [646, 567] on textarea at bounding box center [789, 605] width 1062 height 183
